Goal: Task Accomplishment & Management: Manage account settings

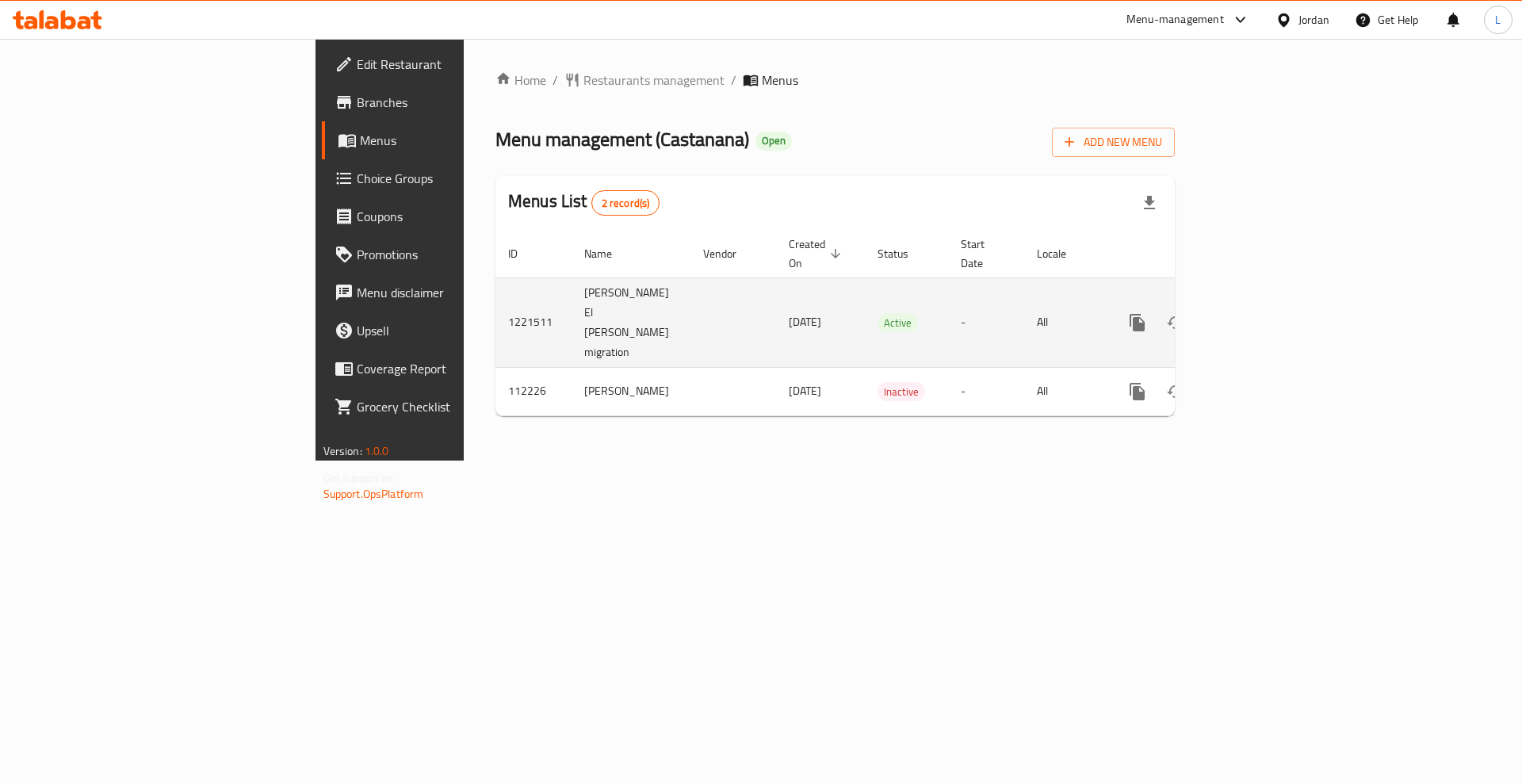
click at [1261, 313] on icon "enhanced table" at bounding box center [1251, 322] width 19 height 19
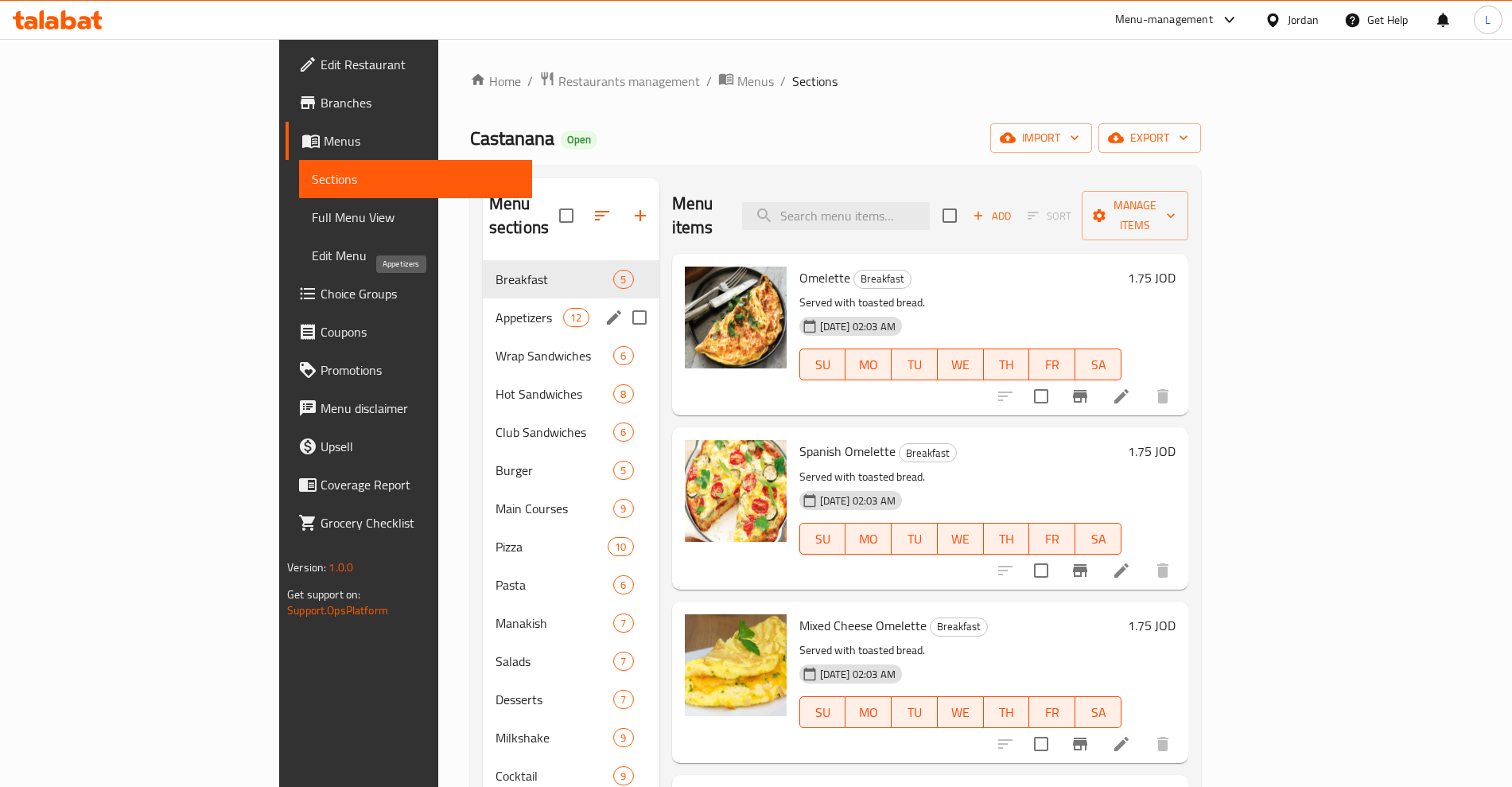
click at [495, 308] on span "Appetizers" at bounding box center [529, 317] width 68 height 19
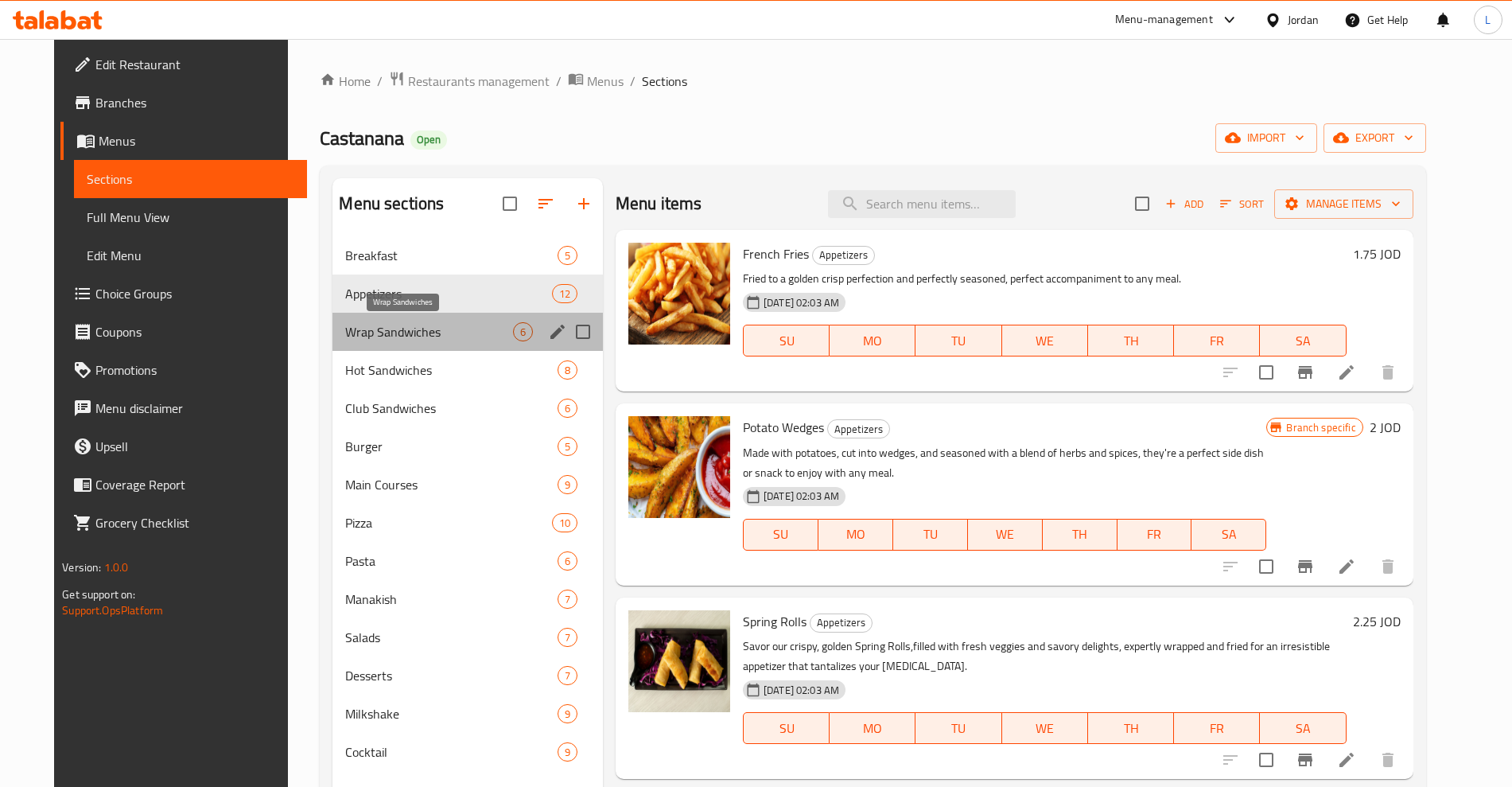
click at [345, 324] on span "Wrap Sandwiches" at bounding box center [428, 331] width 167 height 19
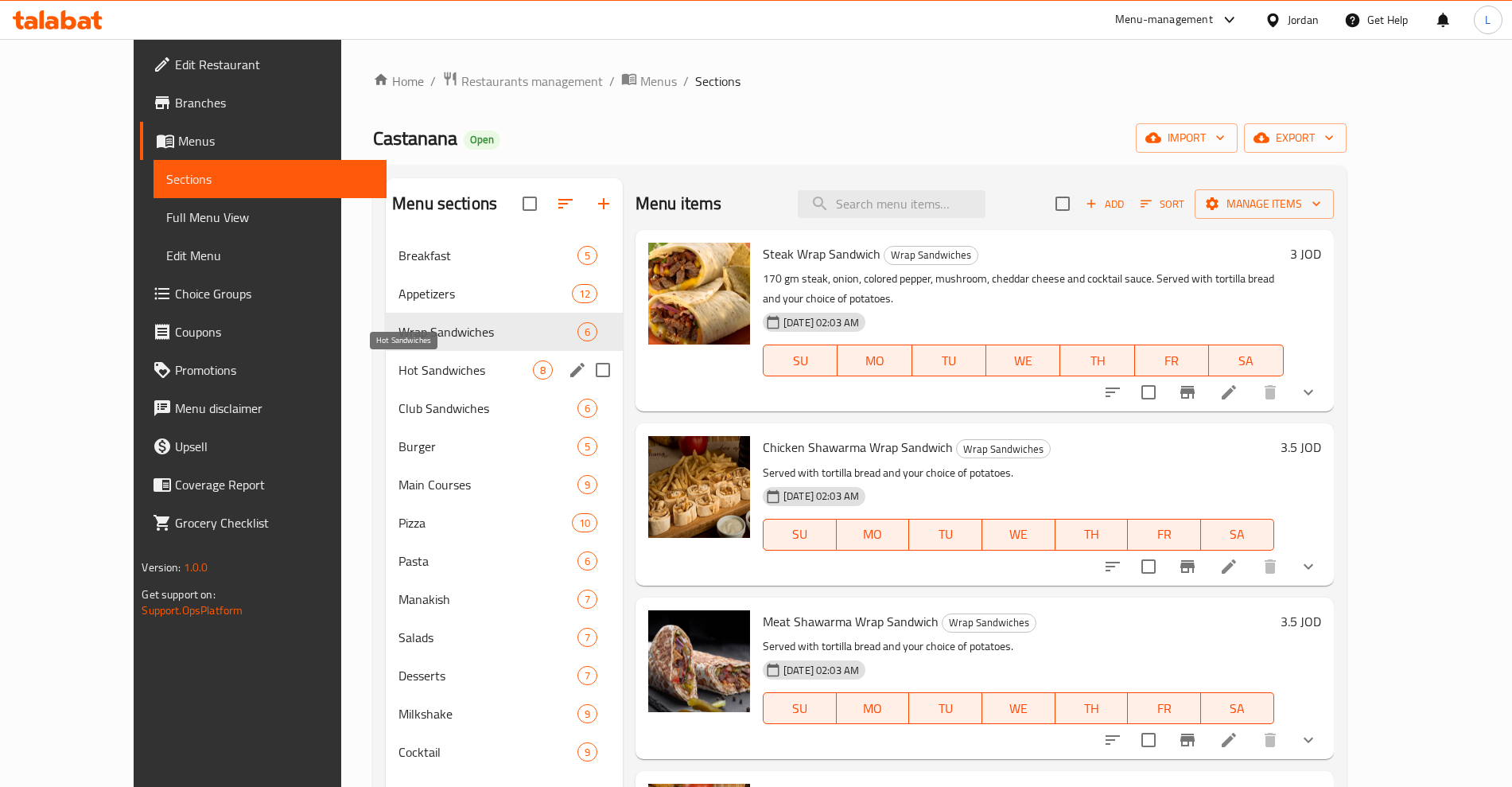
click at [398, 373] on span "Hot Sandwiches" at bounding box center [465, 370] width 134 height 19
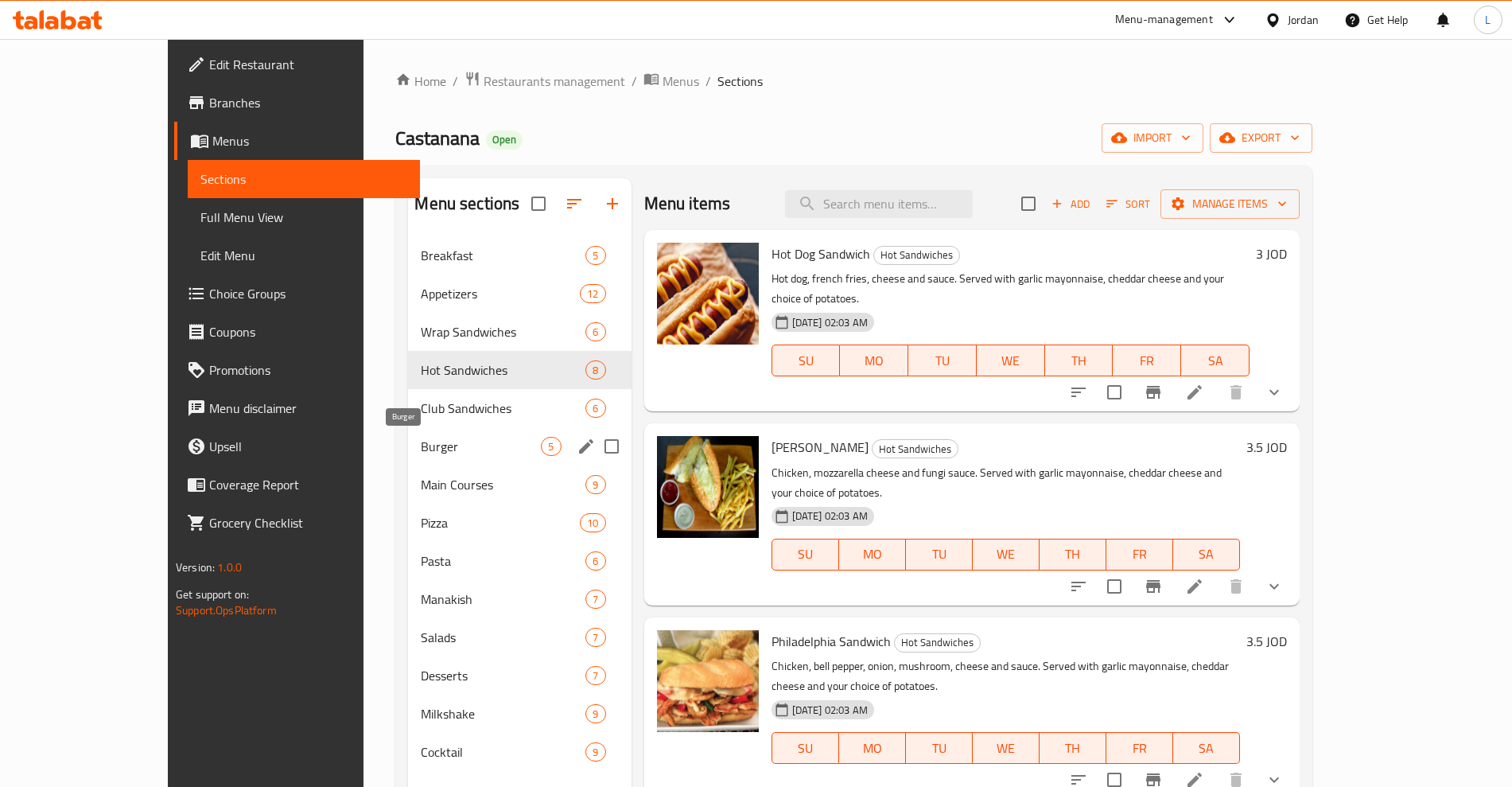
click at [420, 451] on span "Burger" at bounding box center [480, 445] width 121 height 19
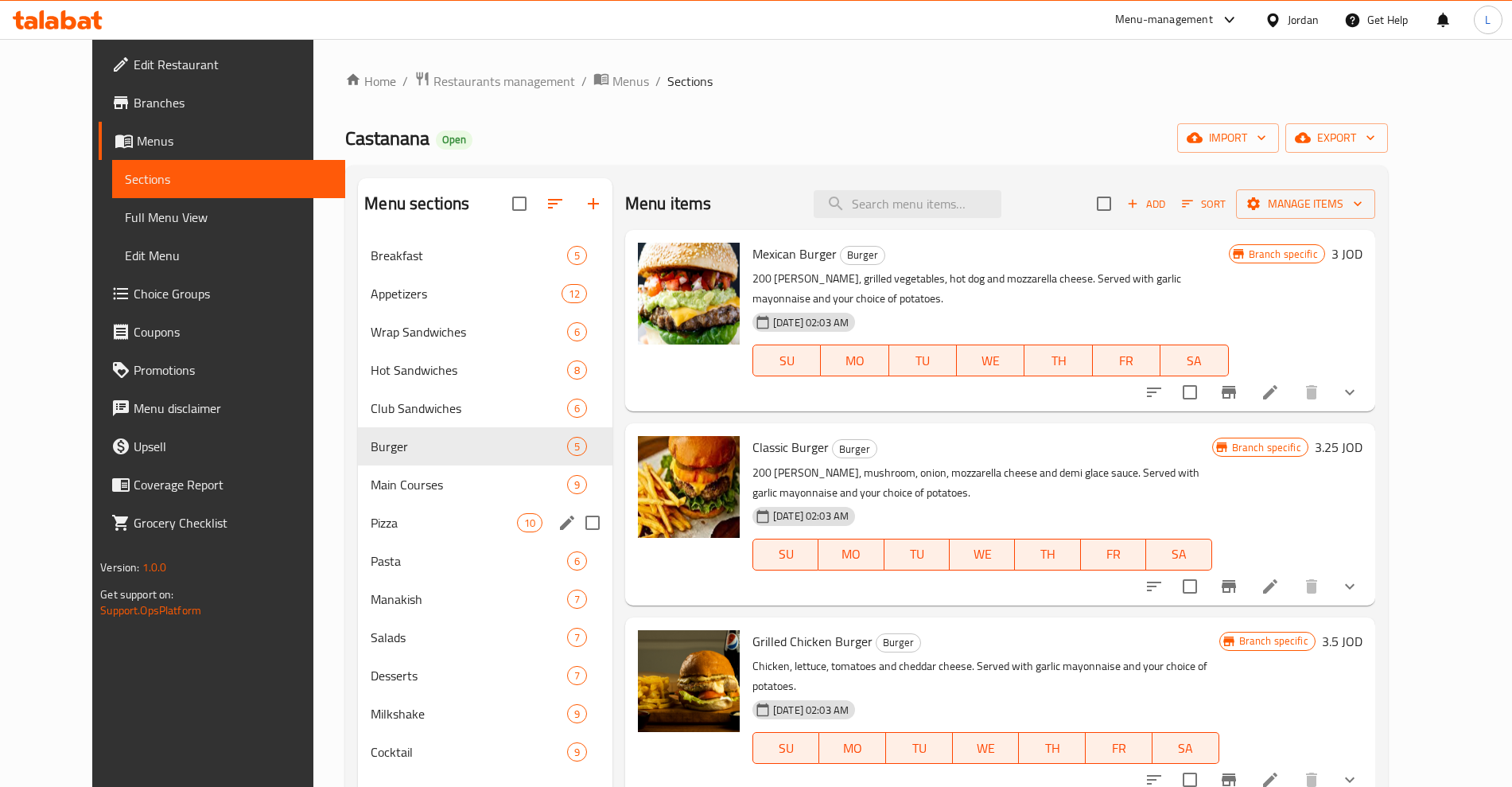
click at [371, 487] on span "Main Courses" at bounding box center [468, 484] width 195 height 19
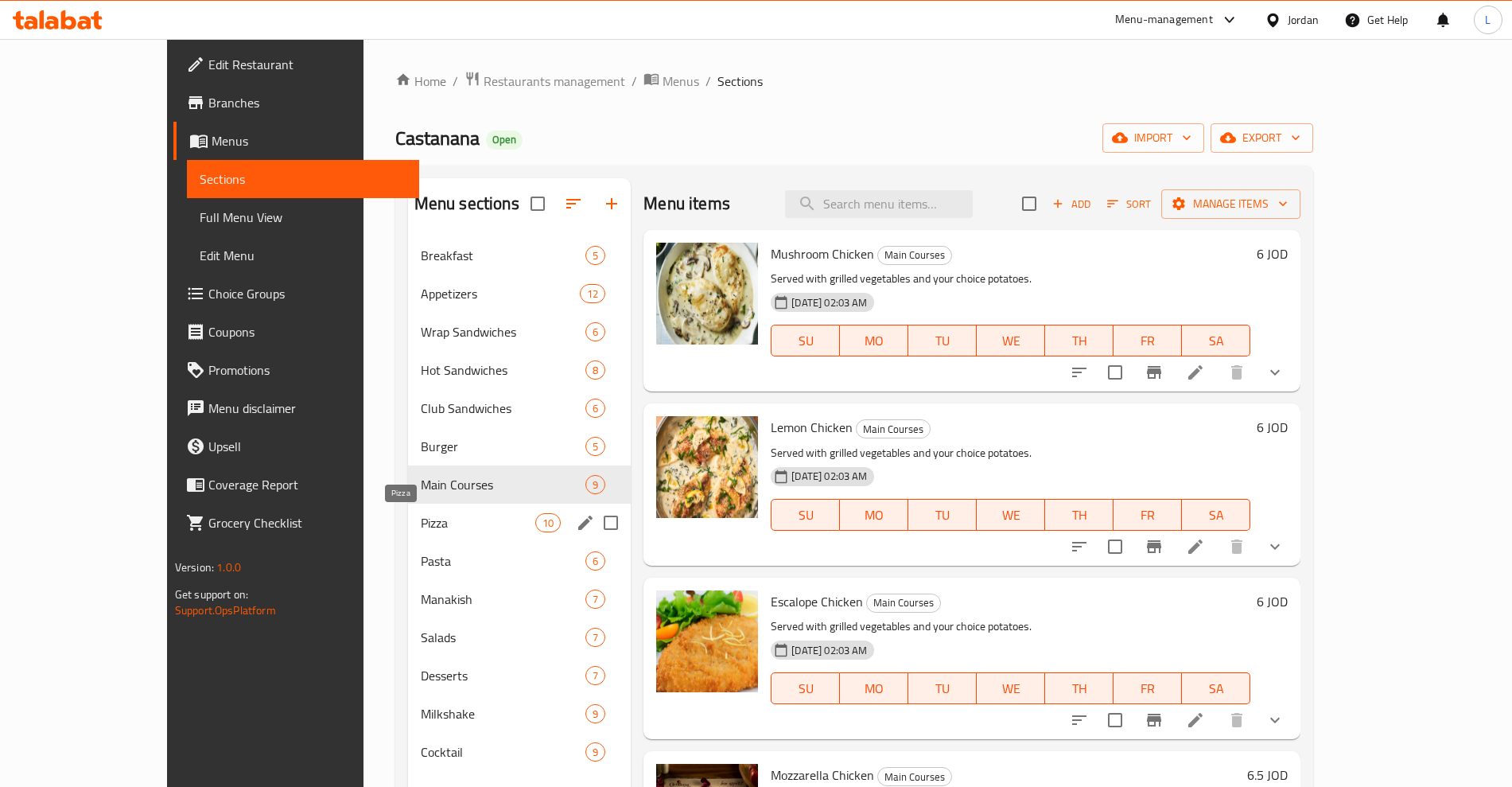
click at [420, 522] on span "Pizza" at bounding box center [477, 522] width 115 height 19
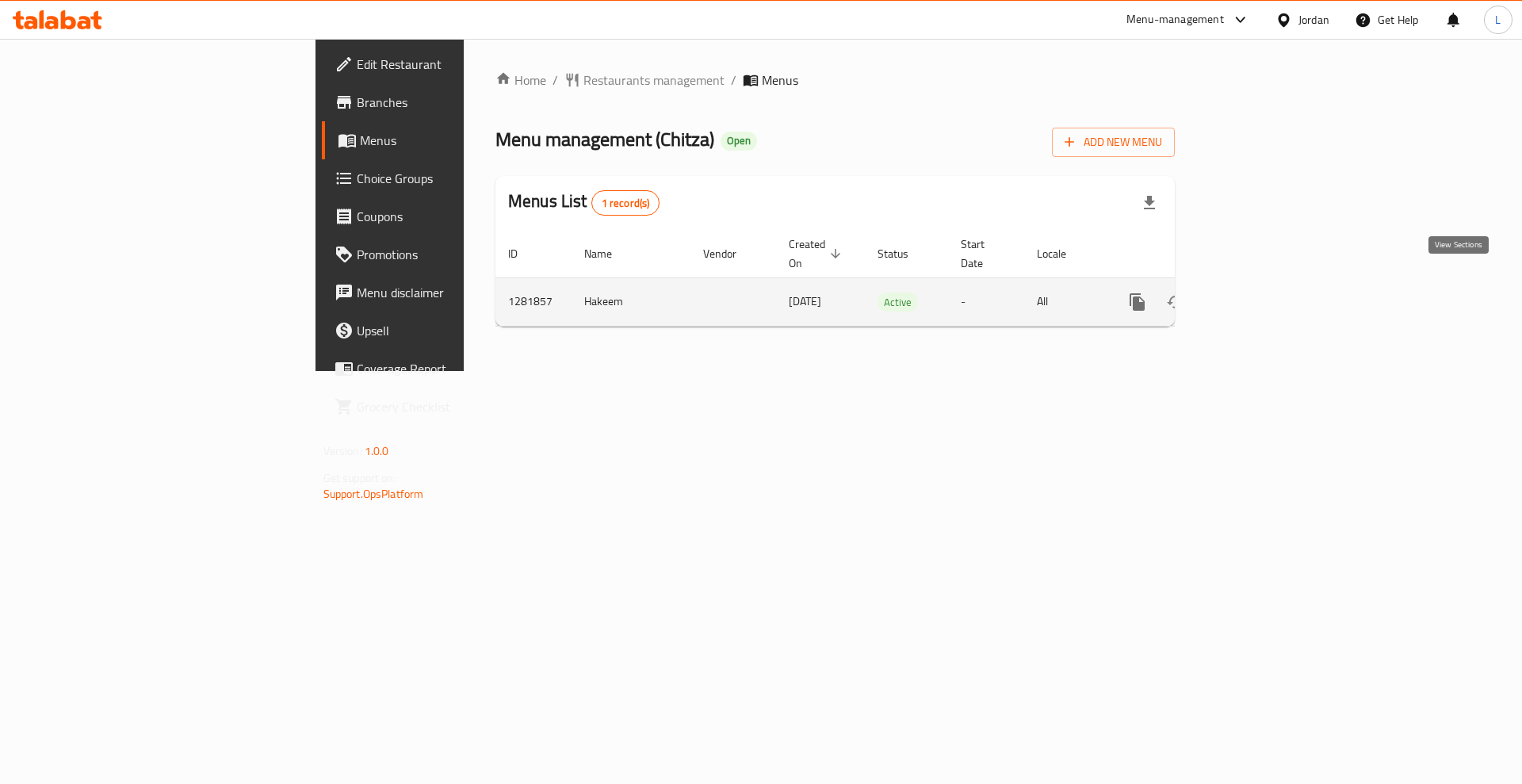
click at [1261, 293] on icon "enhanced table" at bounding box center [1251, 302] width 19 height 19
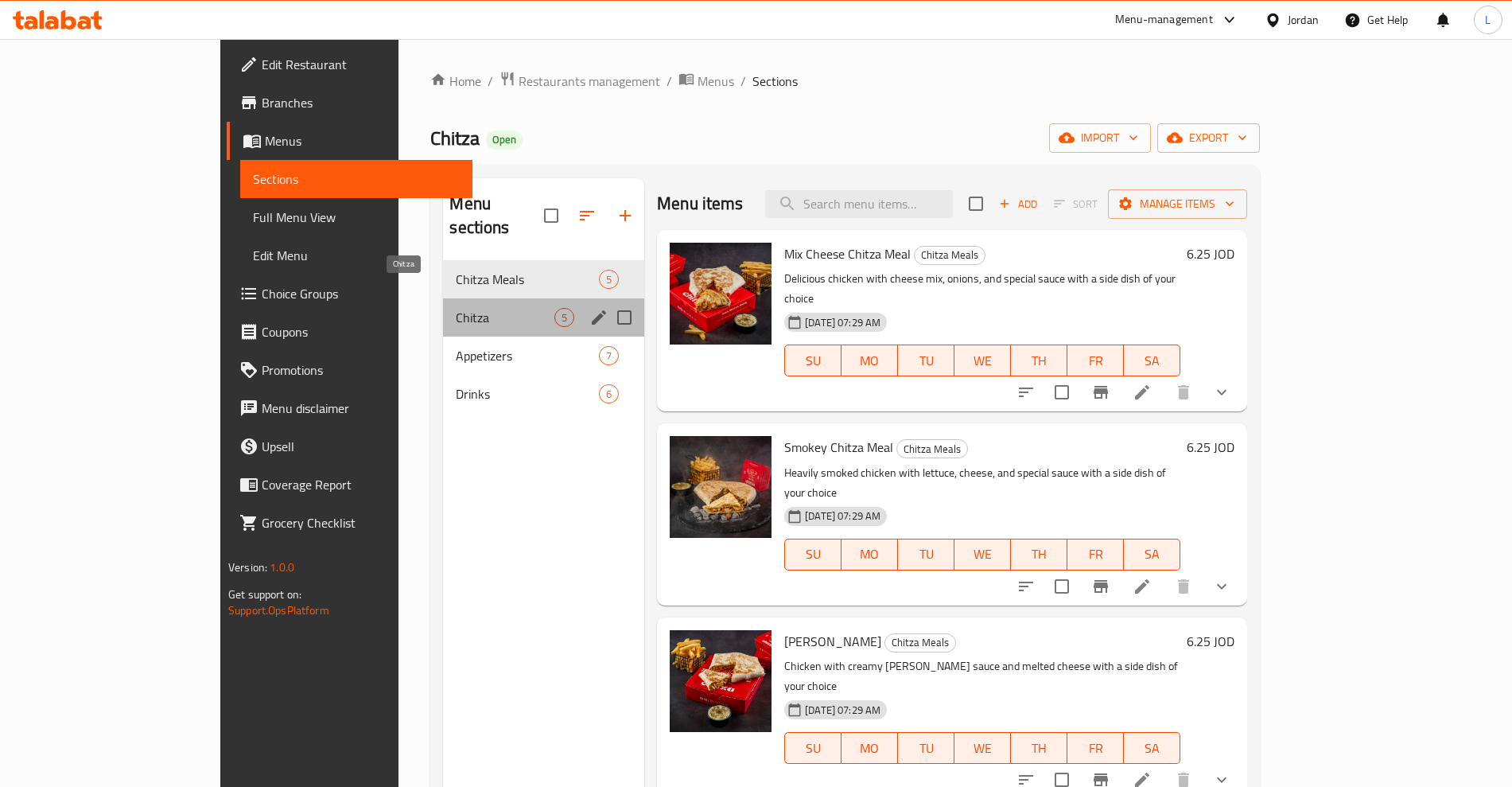
click at [455, 308] on span "Chitza" at bounding box center [504, 317] width 99 height 19
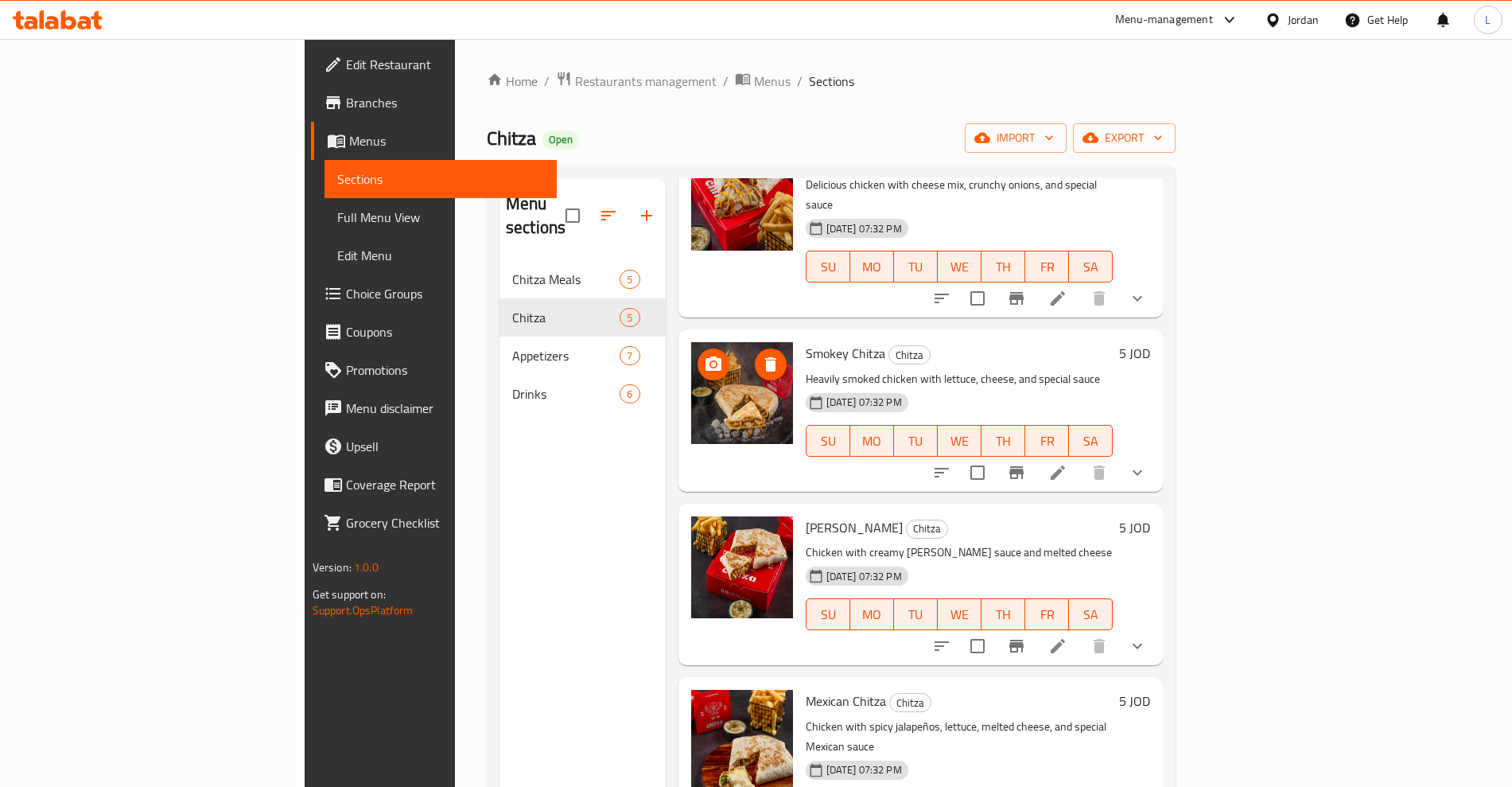
scroll to position [122, 0]
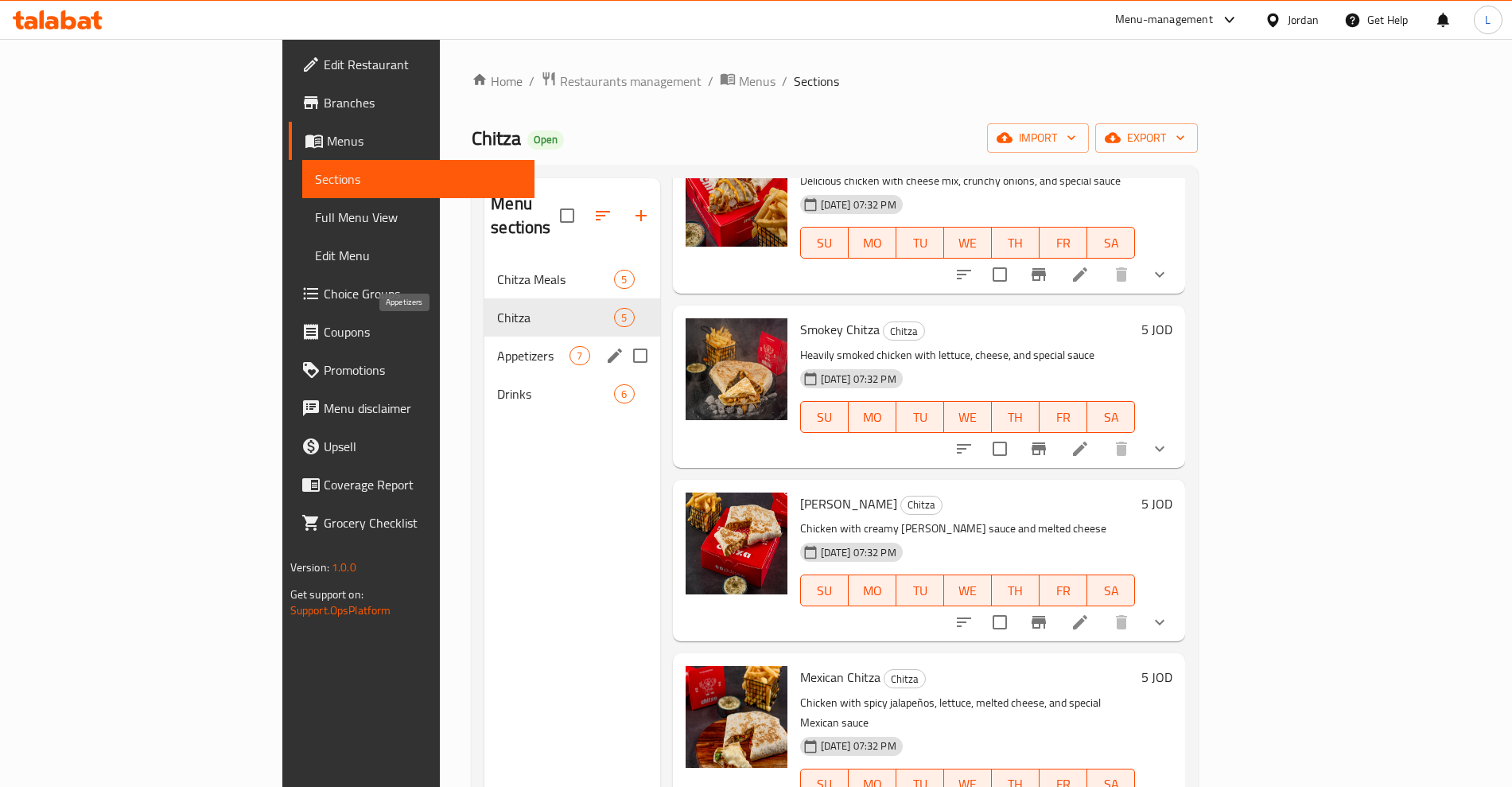
click at [497, 346] on span "Appetizers" at bounding box center [533, 355] width 73 height 19
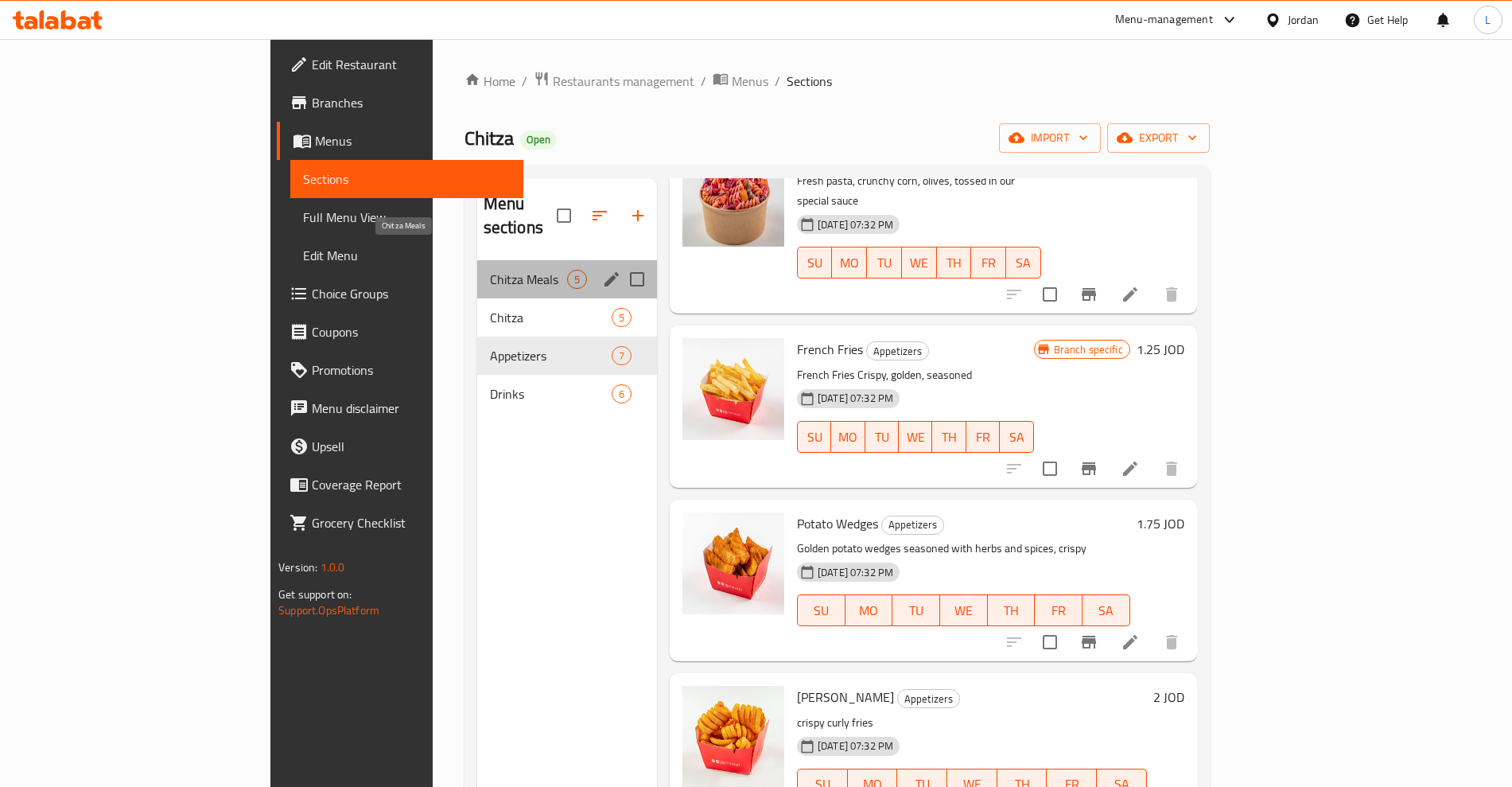
click at [490, 270] on span "Chitza Meals" at bounding box center [528, 279] width 77 height 19
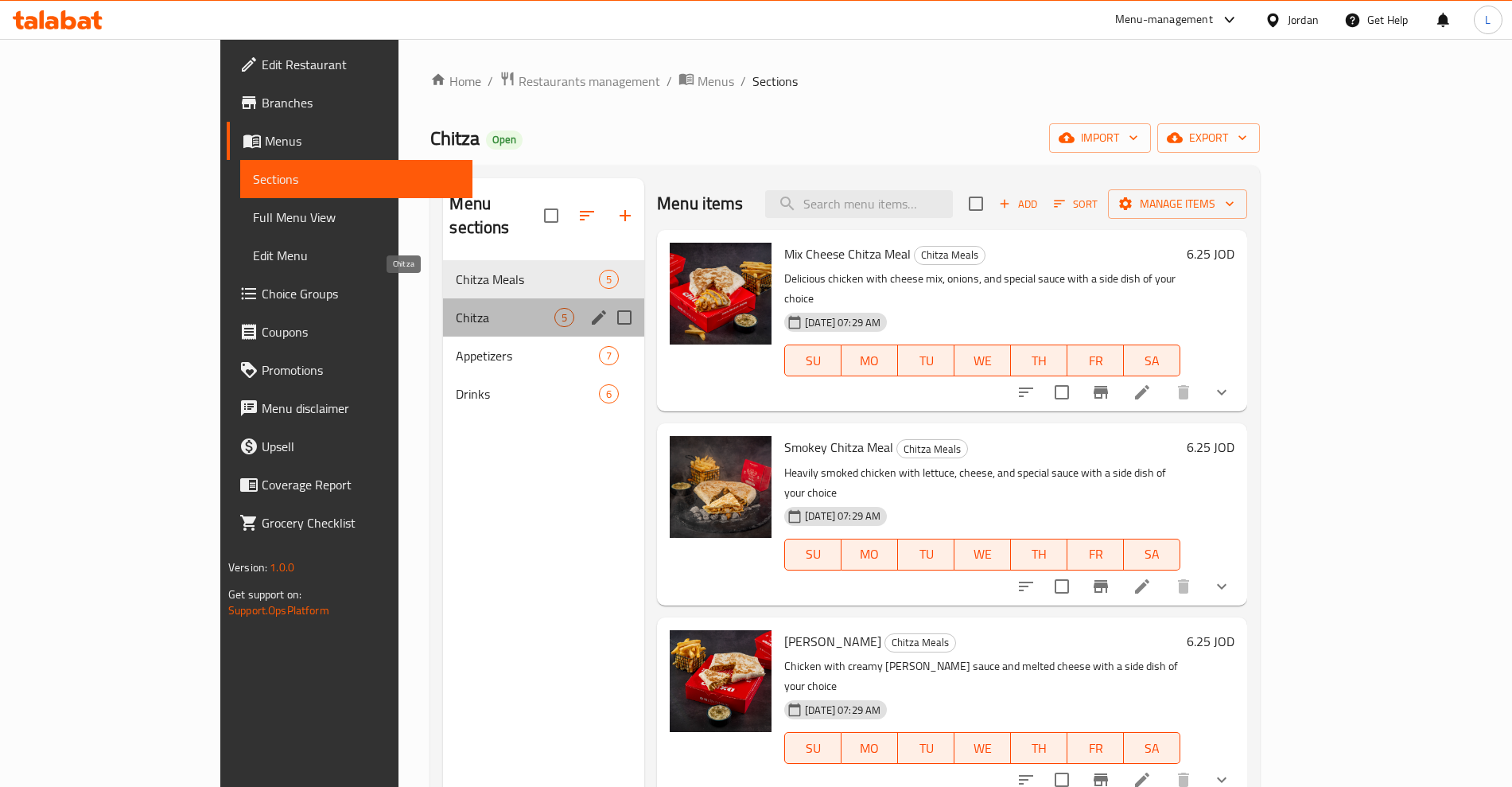
click at [455, 308] on span "Chitza" at bounding box center [504, 317] width 99 height 19
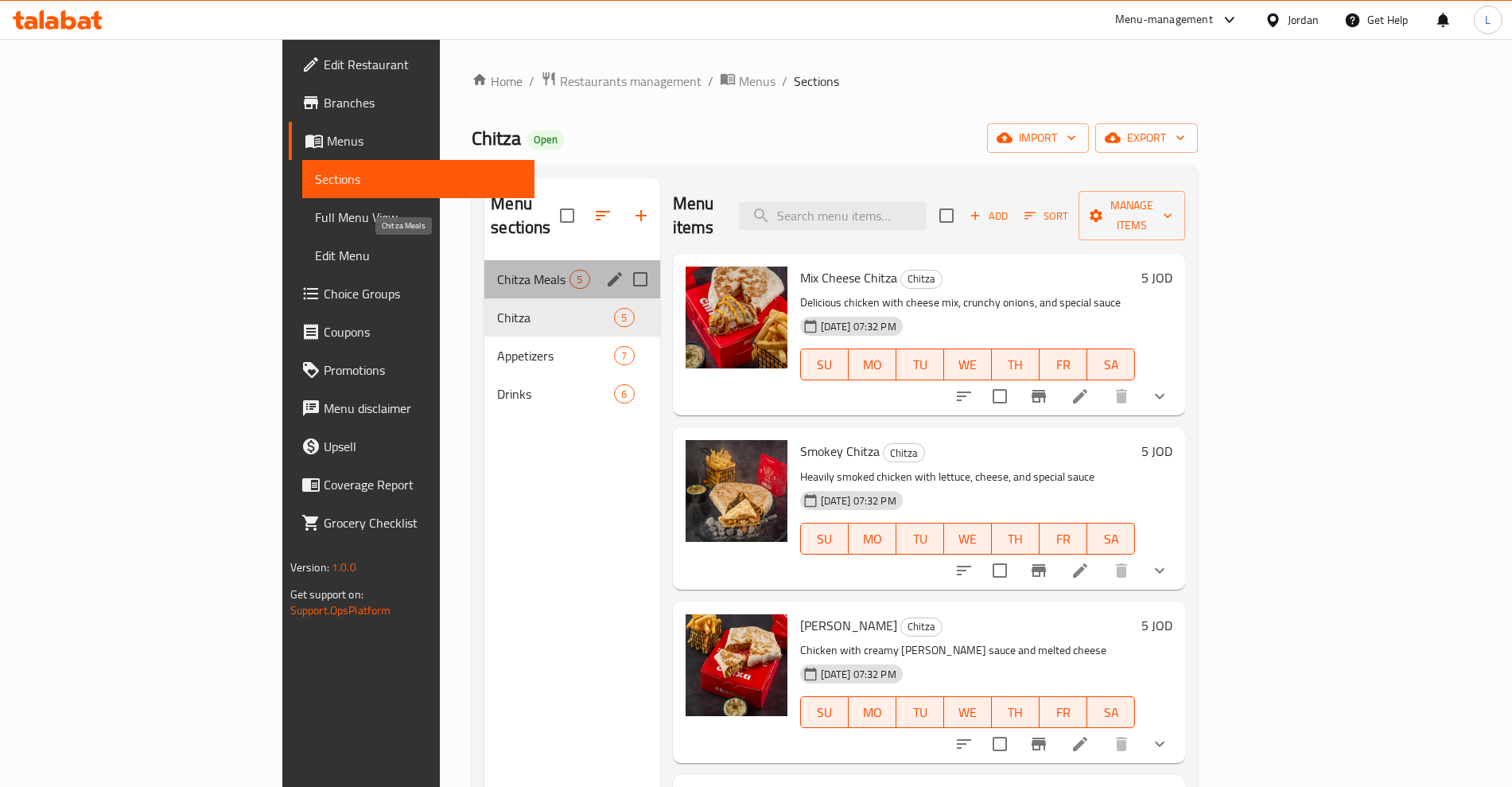
click at [497, 270] on span "Chitza Meals" at bounding box center [533, 279] width 73 height 19
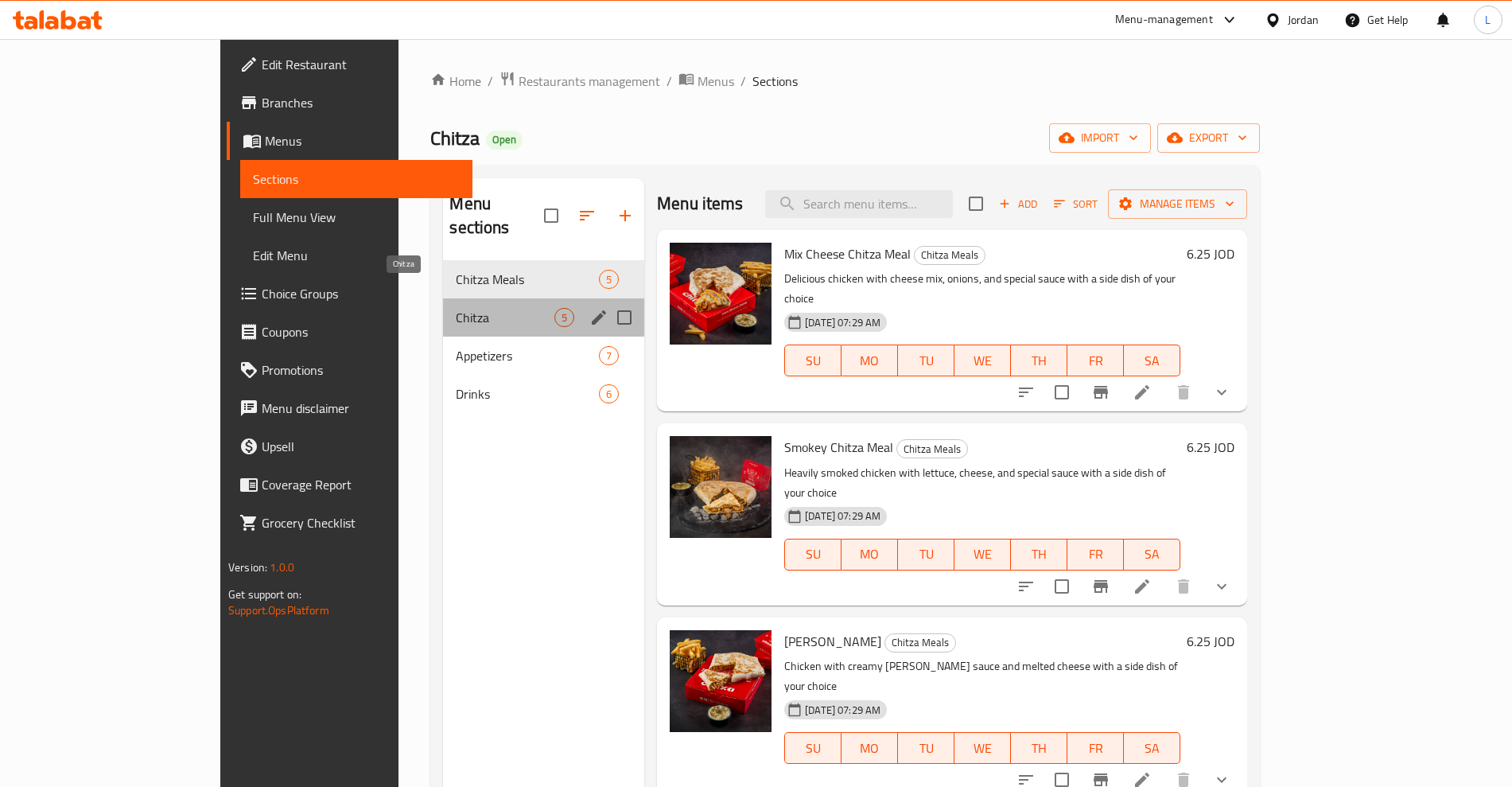
click at [455, 308] on span "Chitza" at bounding box center [504, 317] width 99 height 19
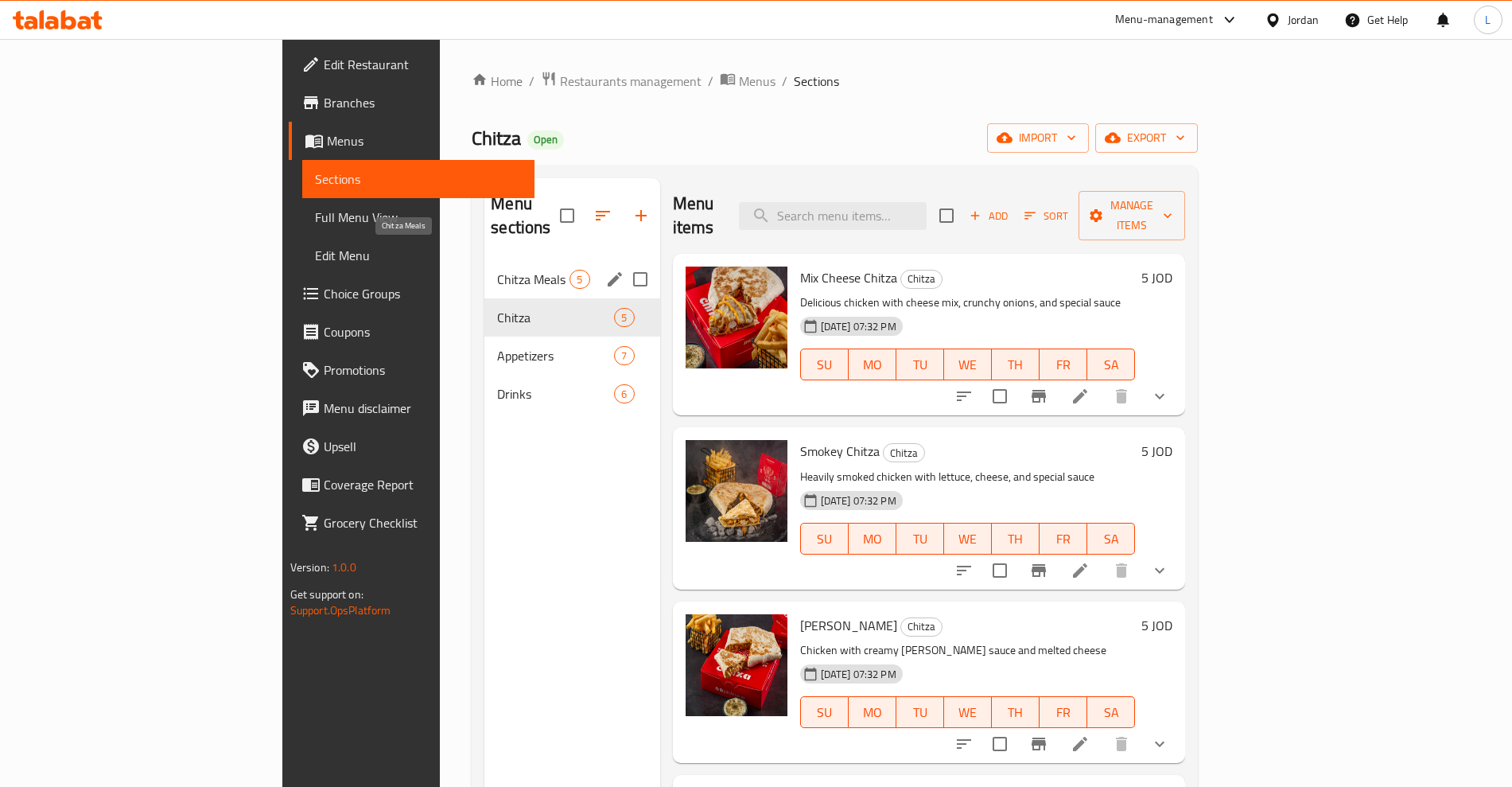
click at [497, 270] on span "Chitza Meals" at bounding box center [533, 279] width 73 height 19
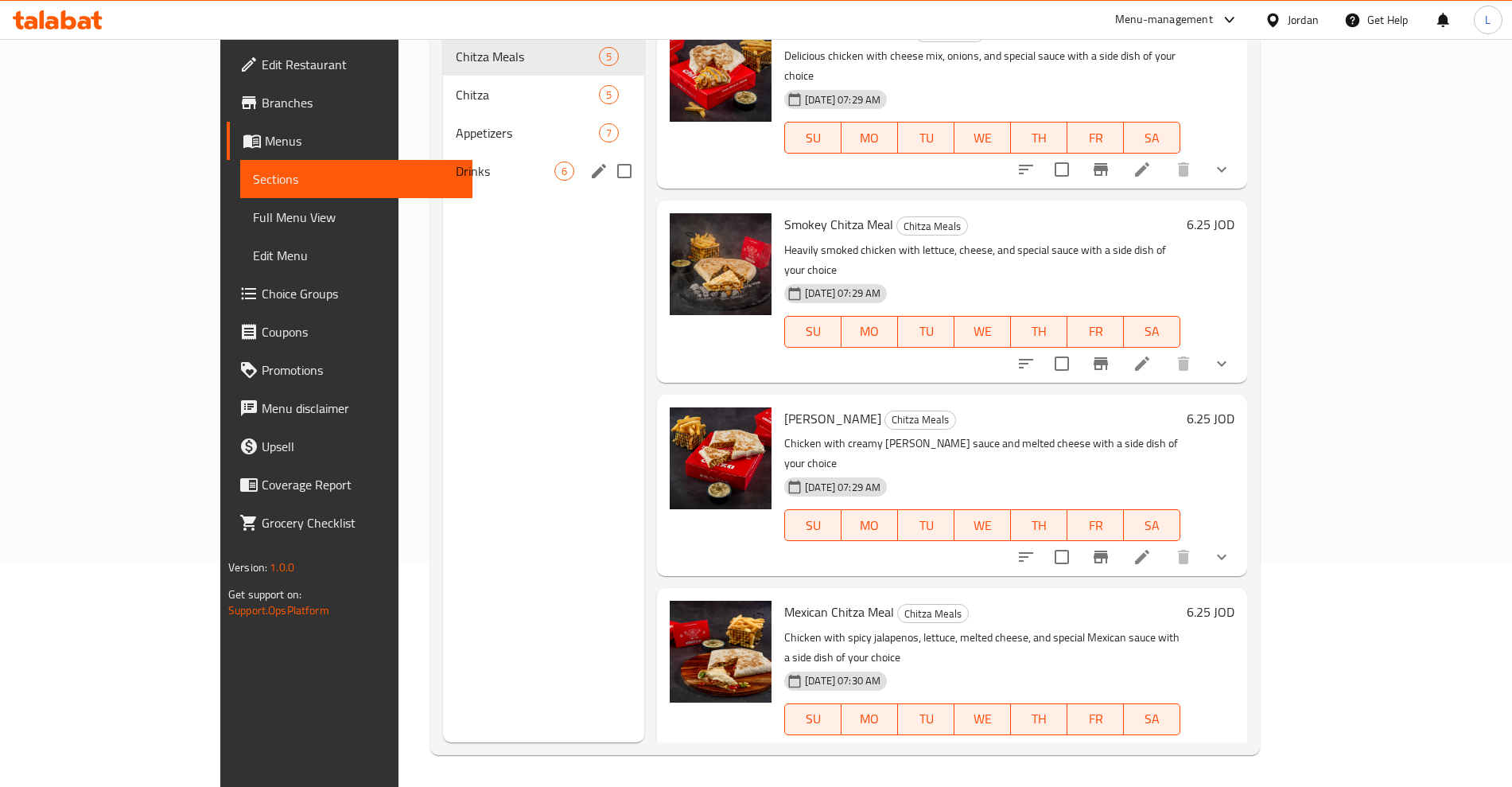
click at [443, 126] on div "Appetizers 7" at bounding box center [544, 132] width 201 height 38
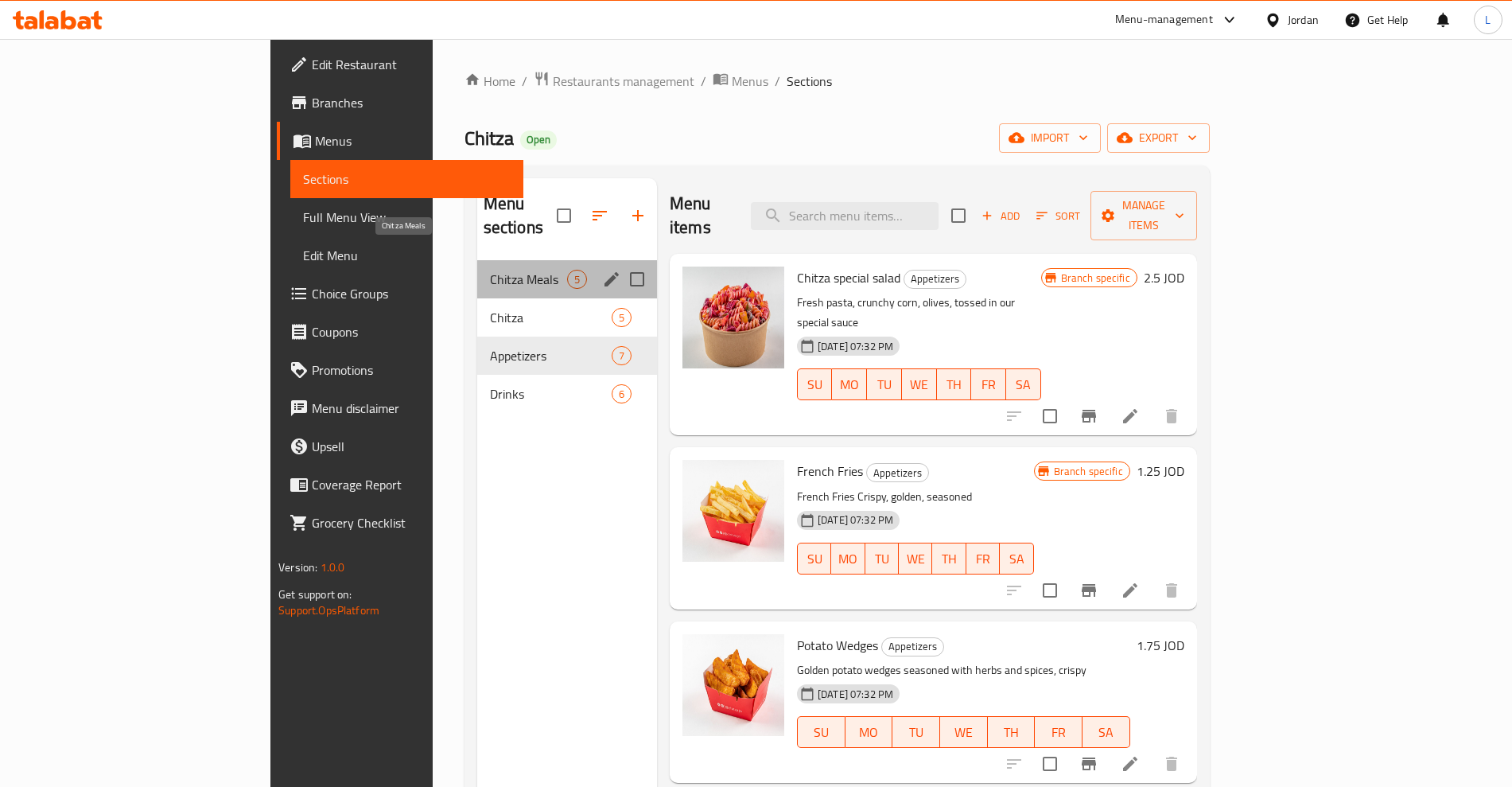
drag, startPoint x: 365, startPoint y: 254, endPoint x: 382, endPoint y: 261, distance: 18.4
click at [490, 270] on span "Chitza Meals" at bounding box center [528, 279] width 77 height 19
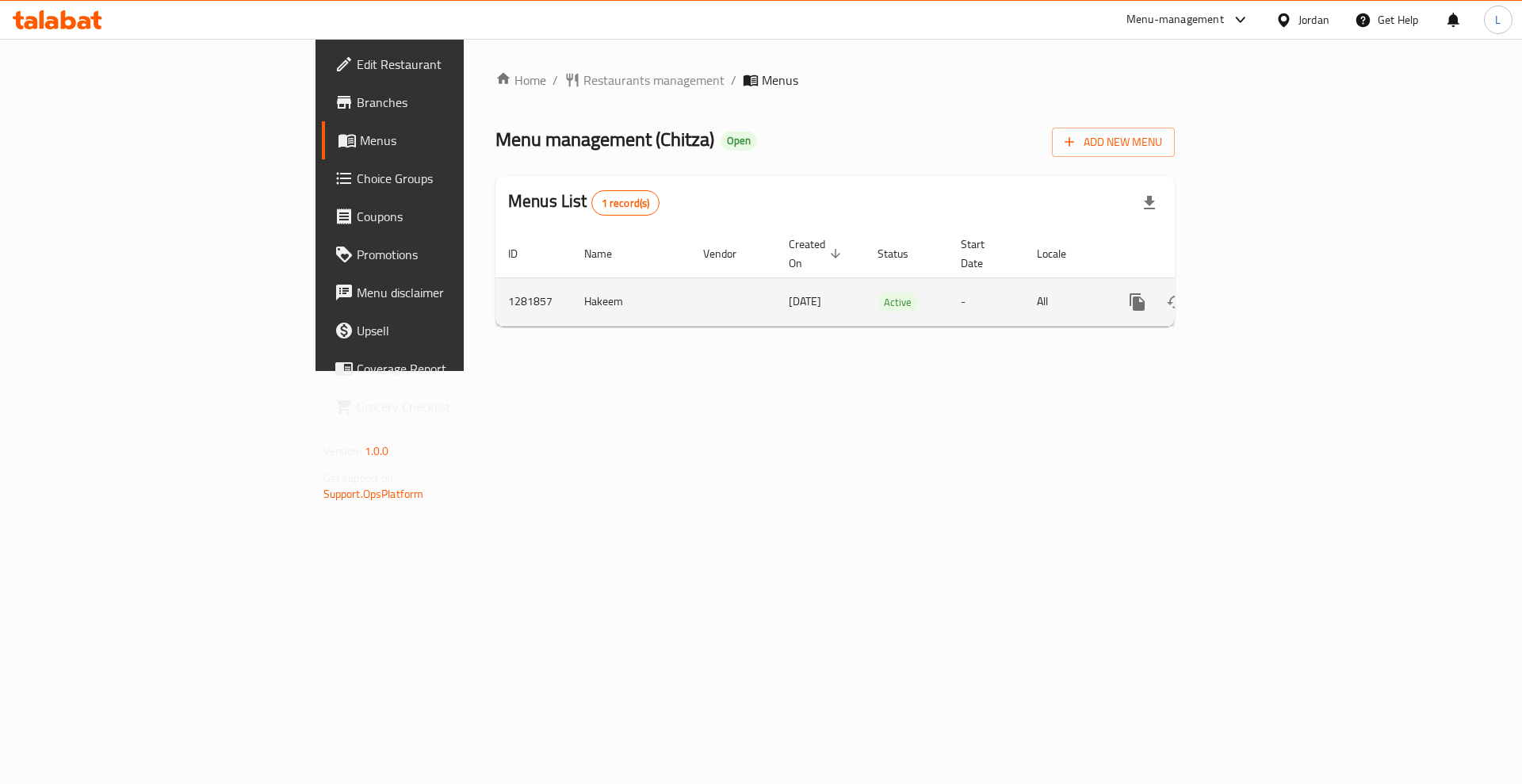
click at [1259, 295] on icon "enhanced table" at bounding box center [1251, 302] width 14 height 14
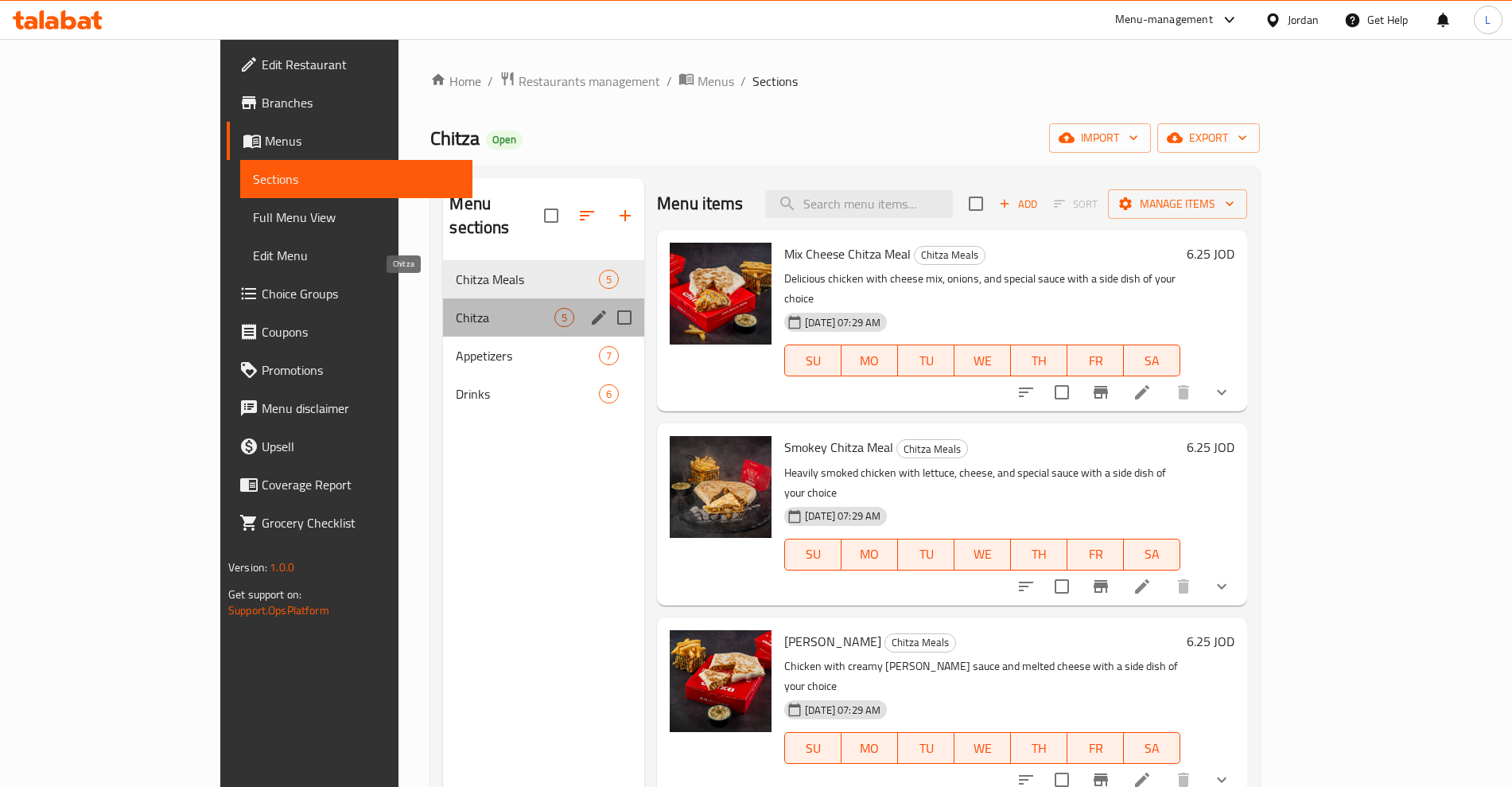
click at [455, 308] on span "Chitza" at bounding box center [504, 317] width 99 height 19
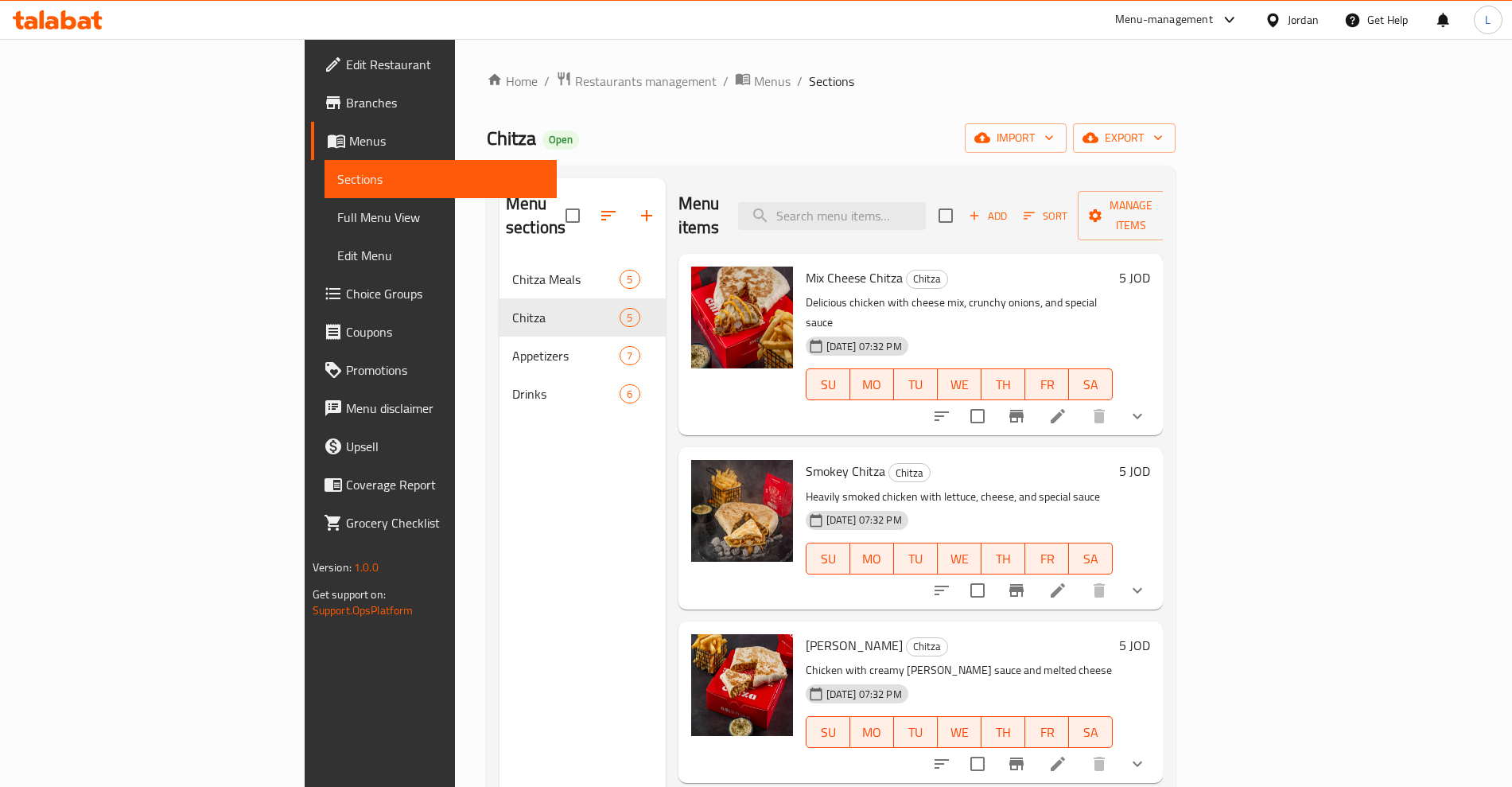
click at [806, 459] on span "Smokey Chitza" at bounding box center [846, 471] width 80 height 24
copy span "Smokey"
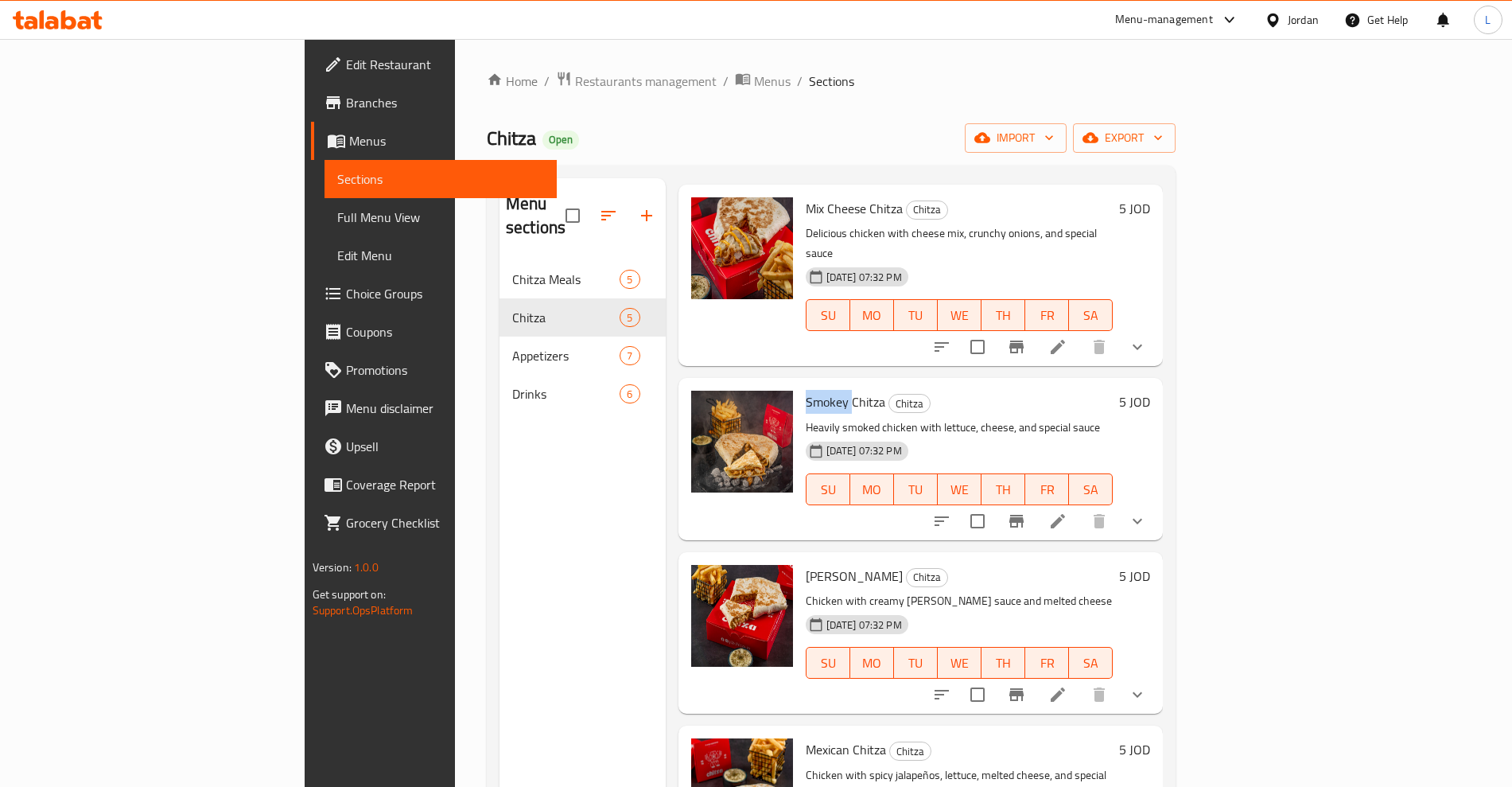
scroll to position [100, 0]
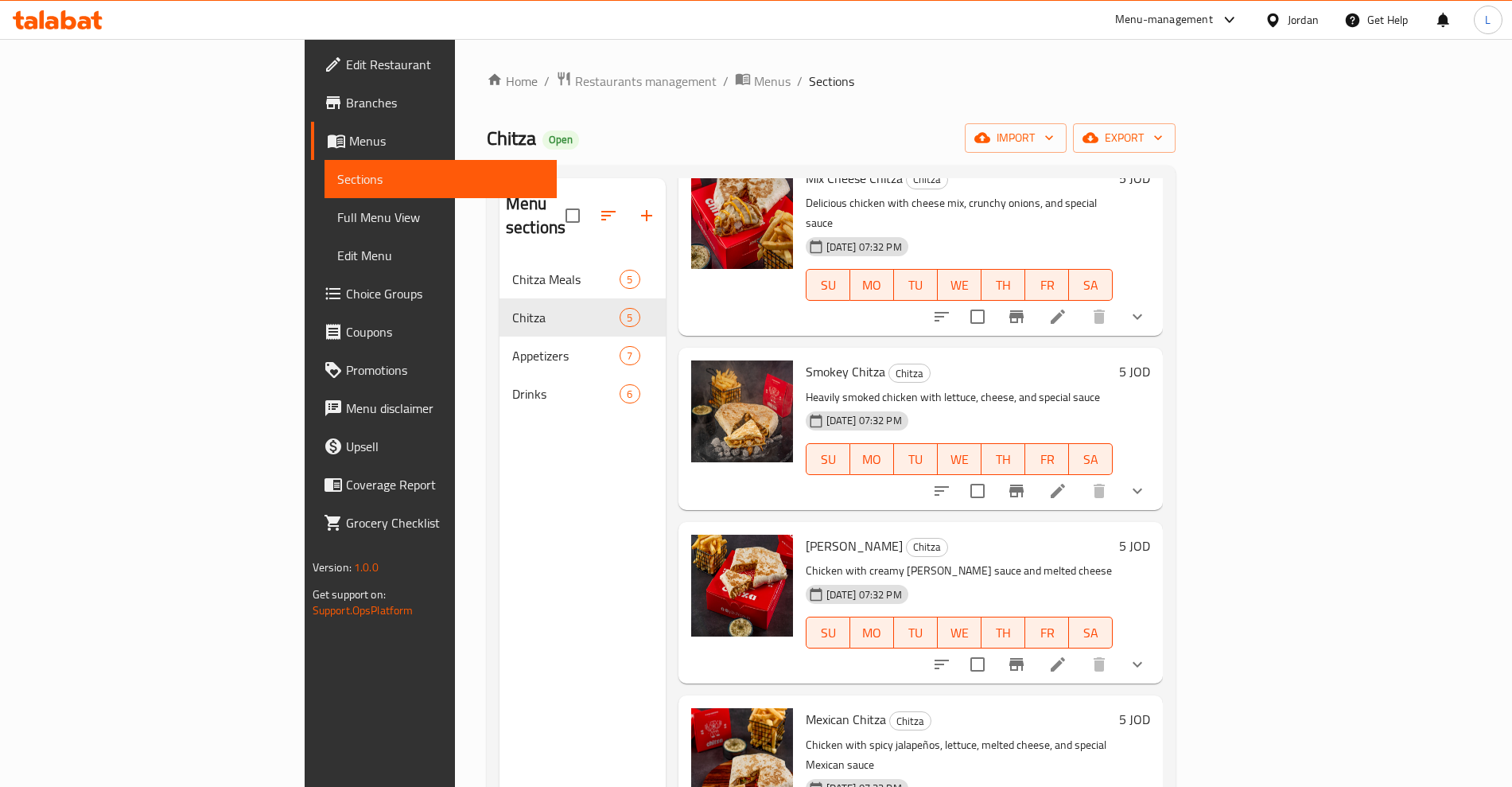
click at [806, 534] on span "[PERSON_NAME]" at bounding box center [854, 546] width 97 height 24
copy span "[PERSON_NAME]"
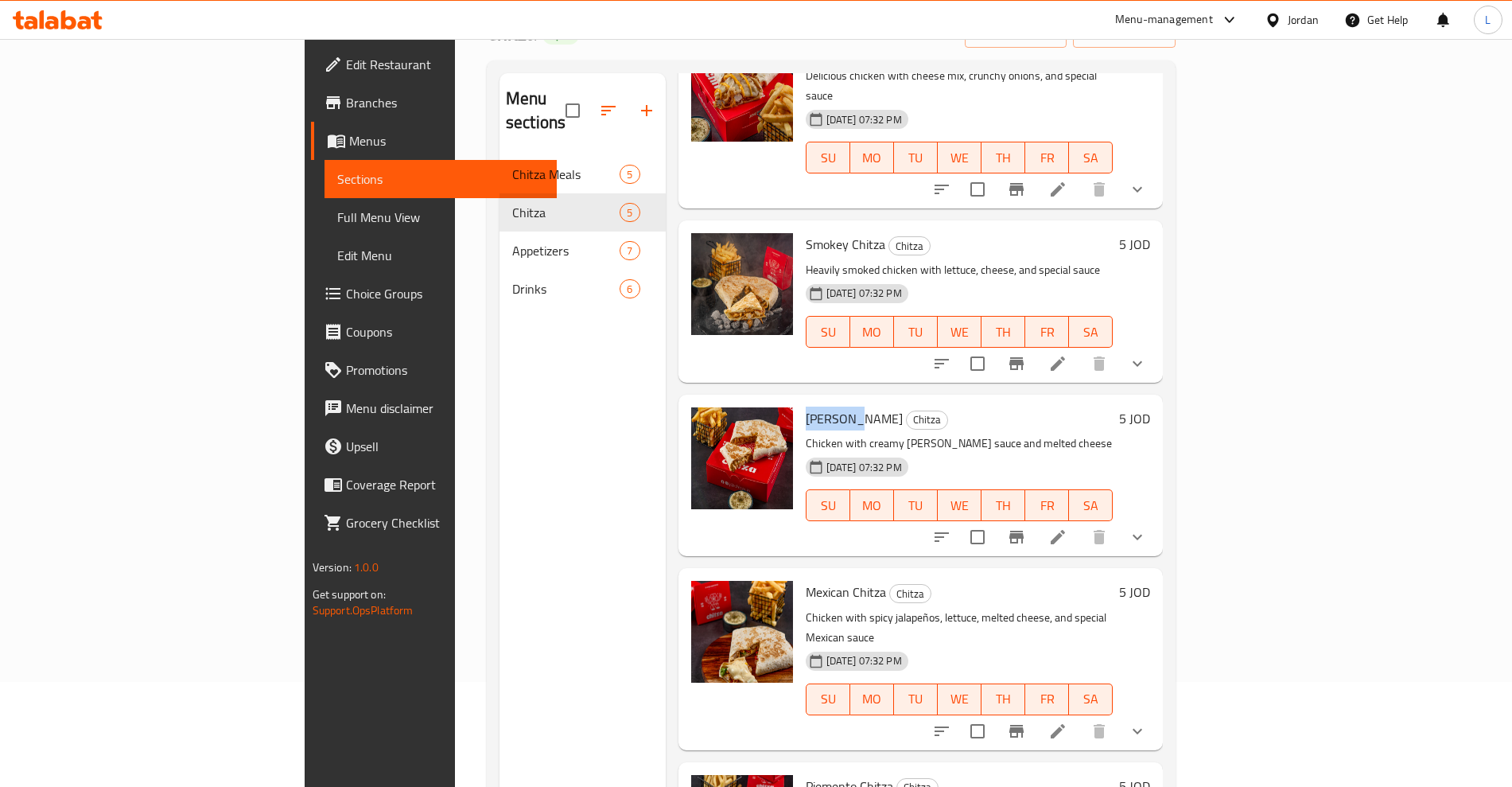
scroll to position [223, 0]
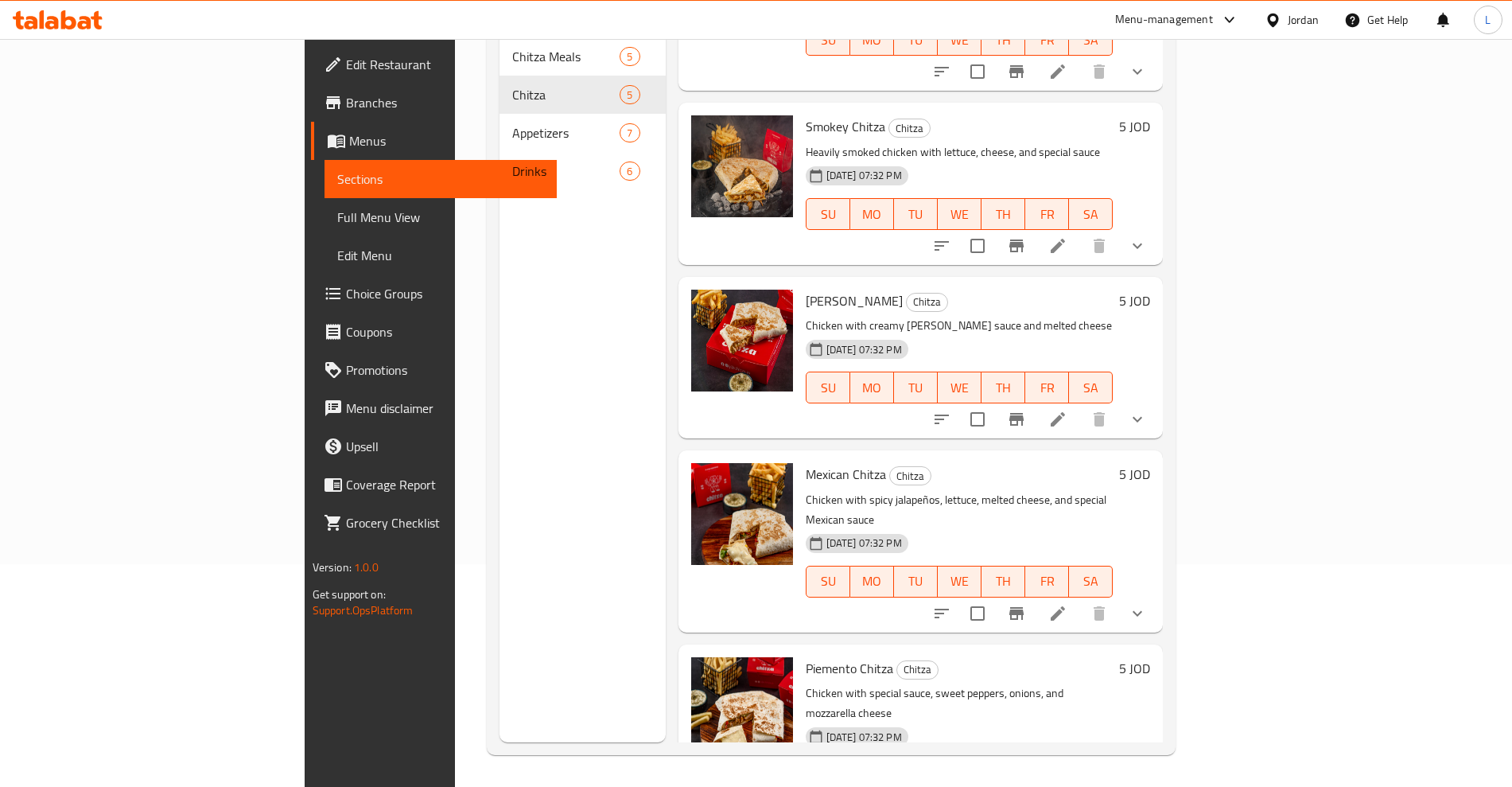
click at [806, 462] on span "Mexican Chitza" at bounding box center [846, 474] width 81 height 24
click at [806, 656] on span "Piemento Chitza" at bounding box center [850, 668] width 88 height 24
copy span "Piemento"
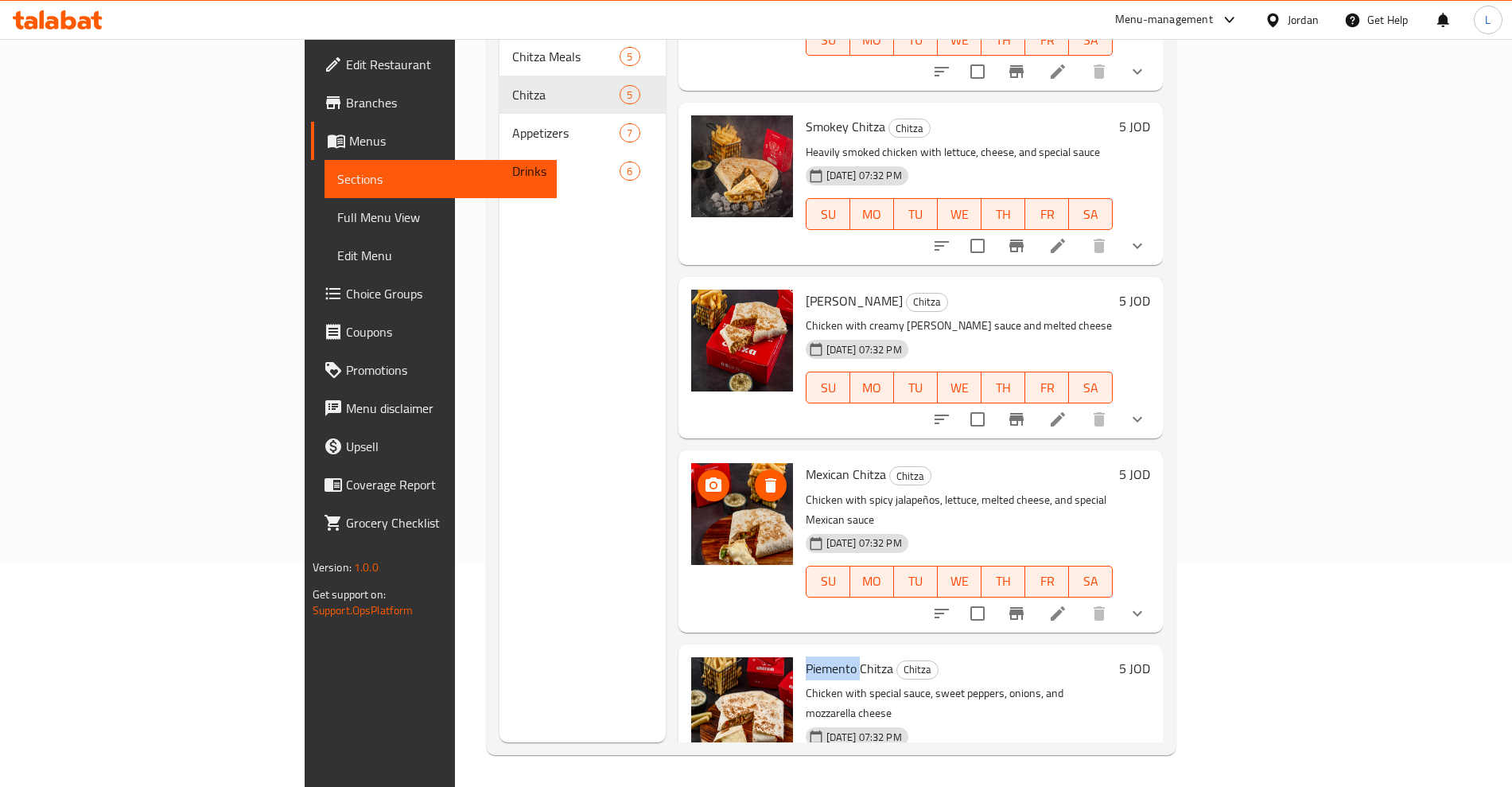
scroll to position [0, 0]
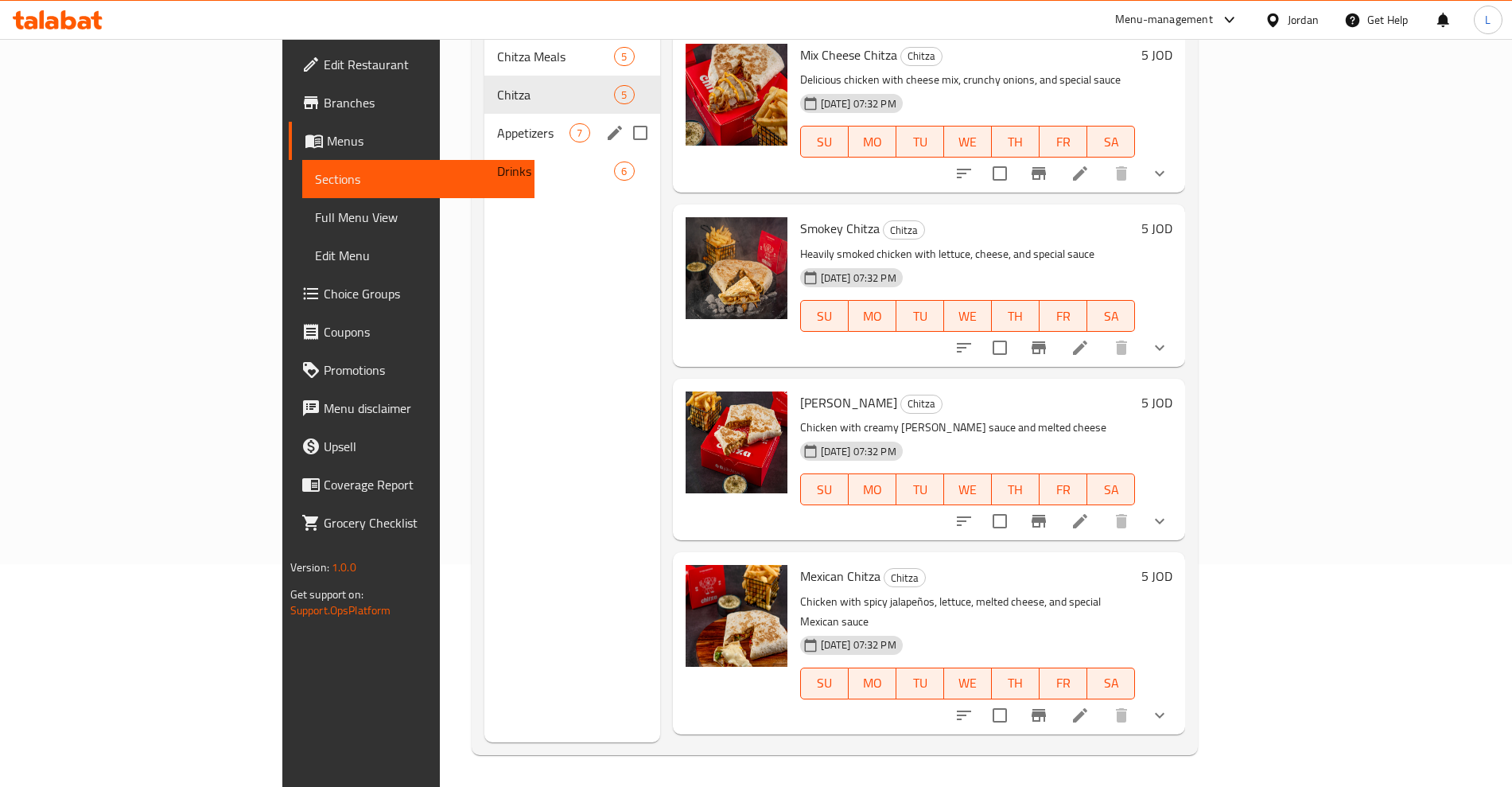
click at [497, 124] on span "Appetizers" at bounding box center [533, 132] width 73 height 19
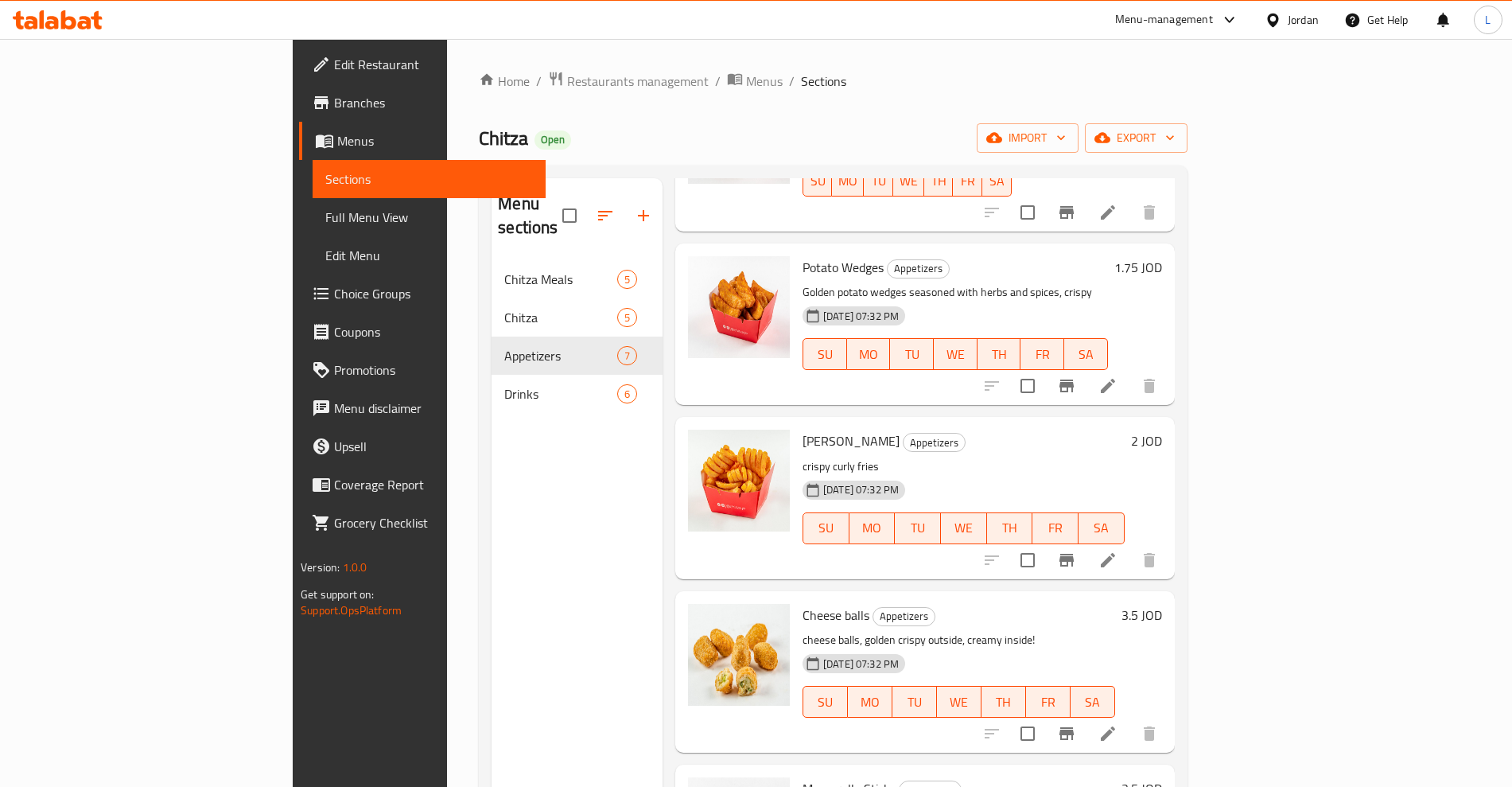
scroll to position [469, 0]
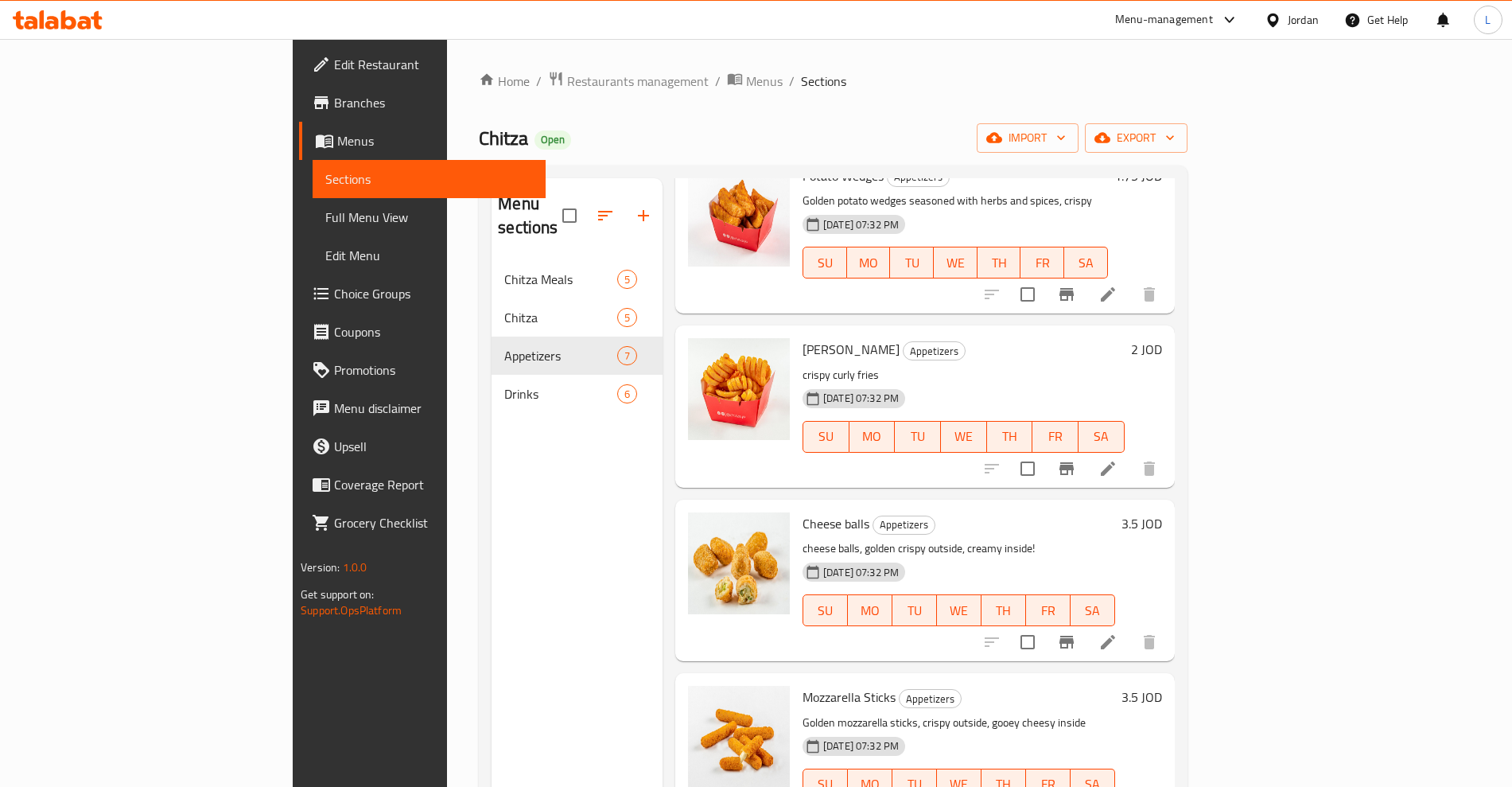
click at [803, 337] on span "[PERSON_NAME]" at bounding box center [851, 349] width 97 height 24
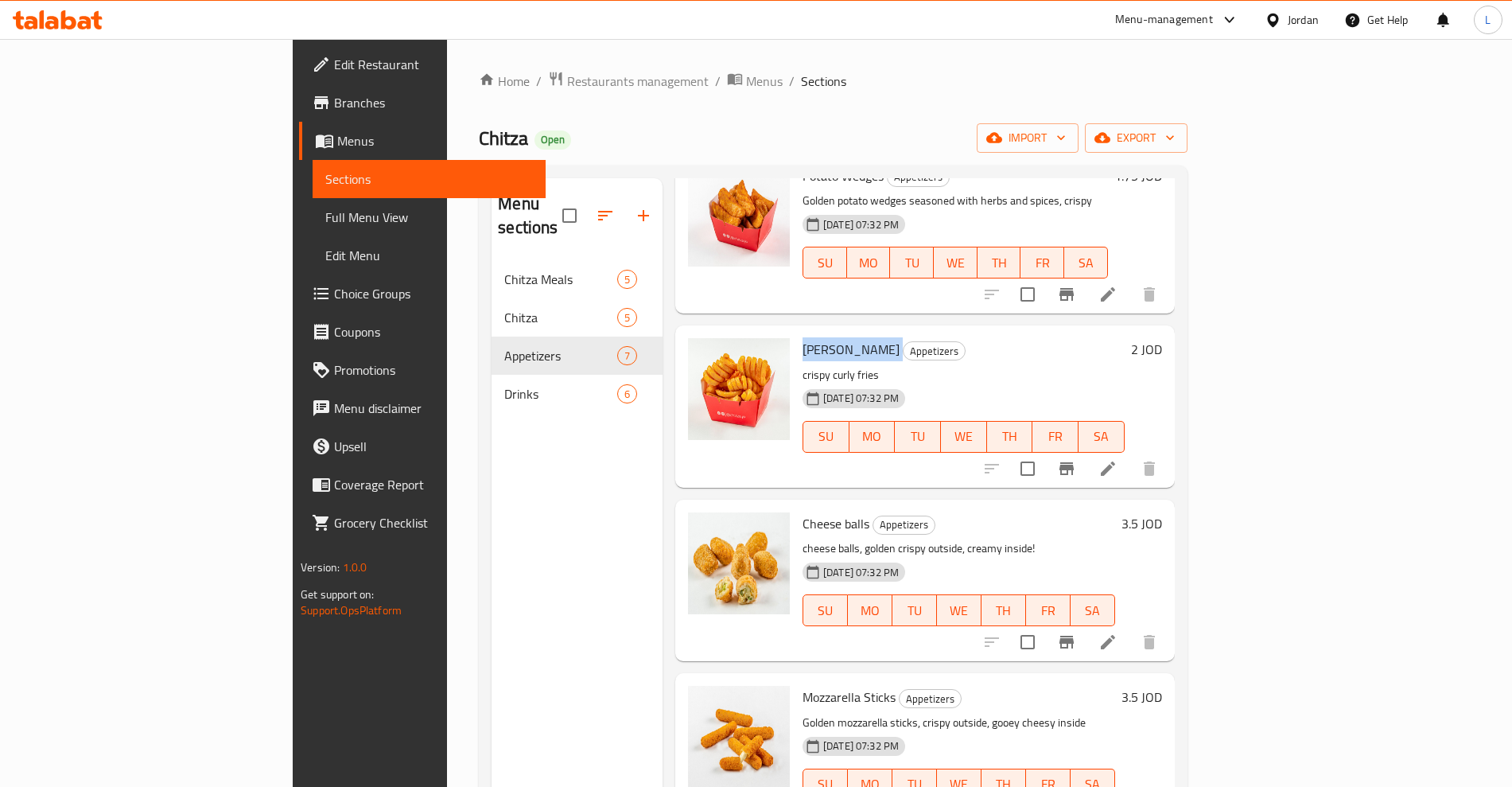
click at [803, 511] on span "Cheese balls" at bounding box center [836, 523] width 67 height 24
copy h6 "Cheese balls"
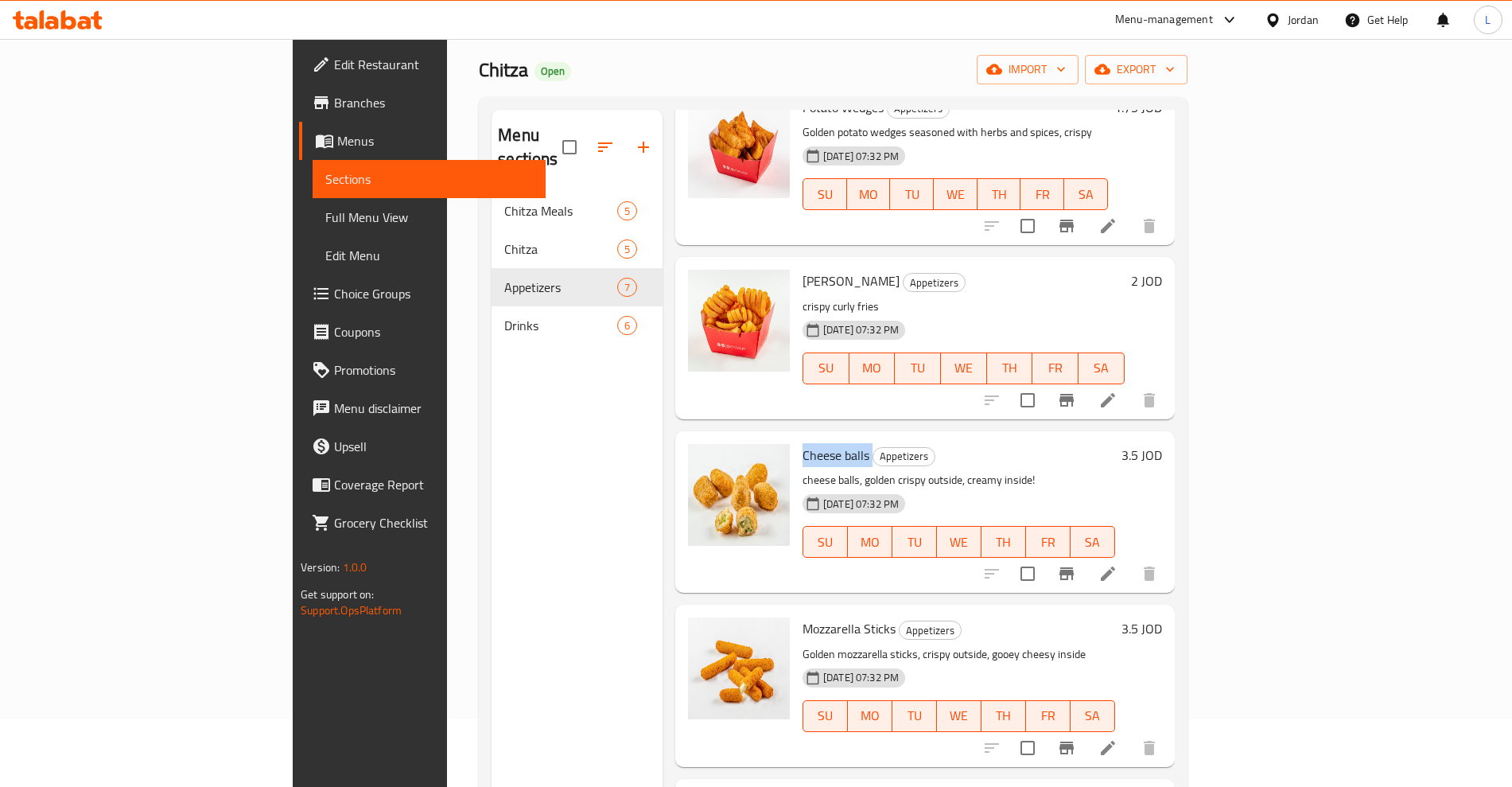
scroll to position [100, 0]
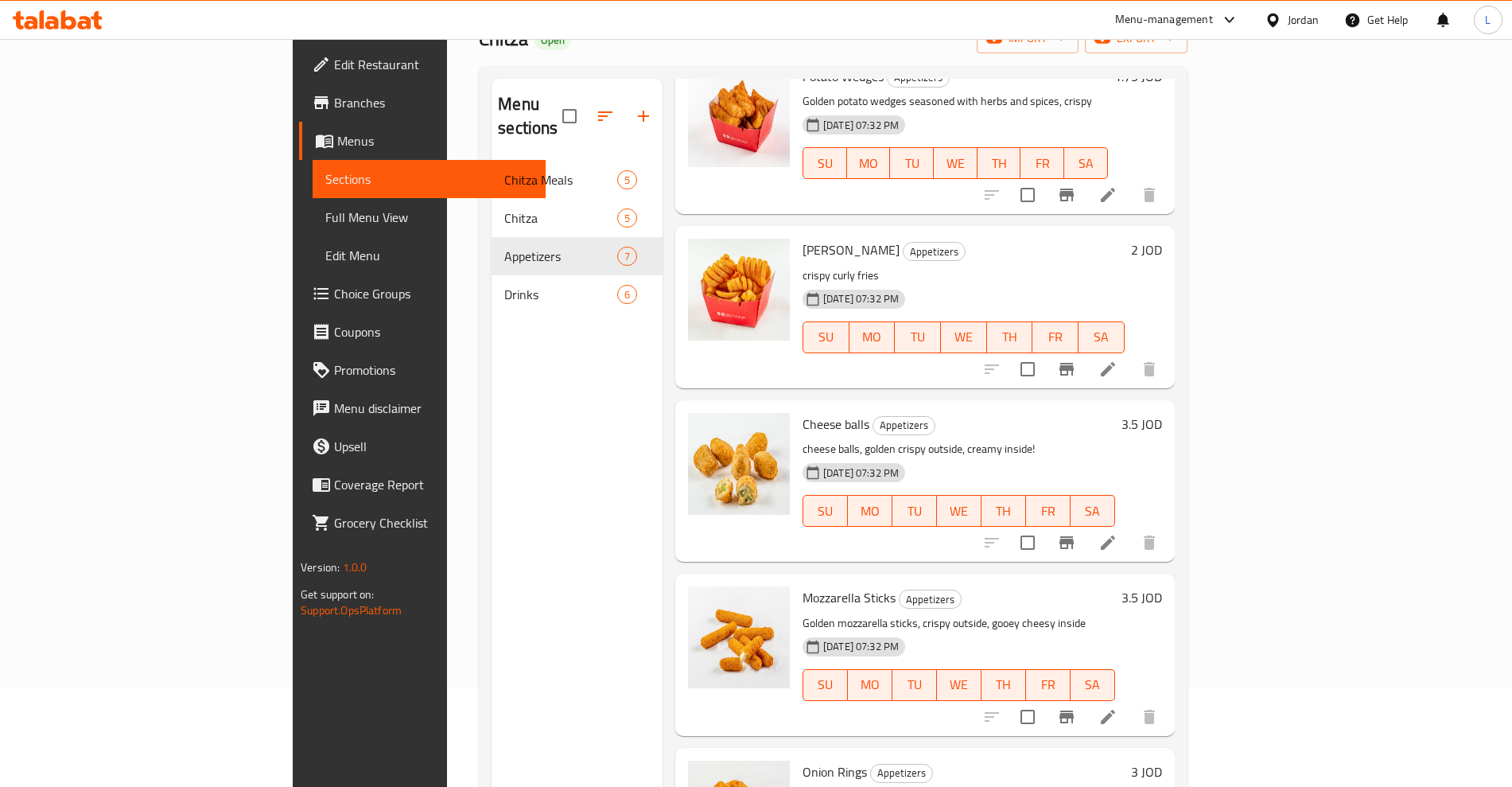
click at [803, 586] on span "Mozzarella Sticks" at bounding box center [849, 598] width 93 height 24
copy h6 "Mozzarella Sticks"
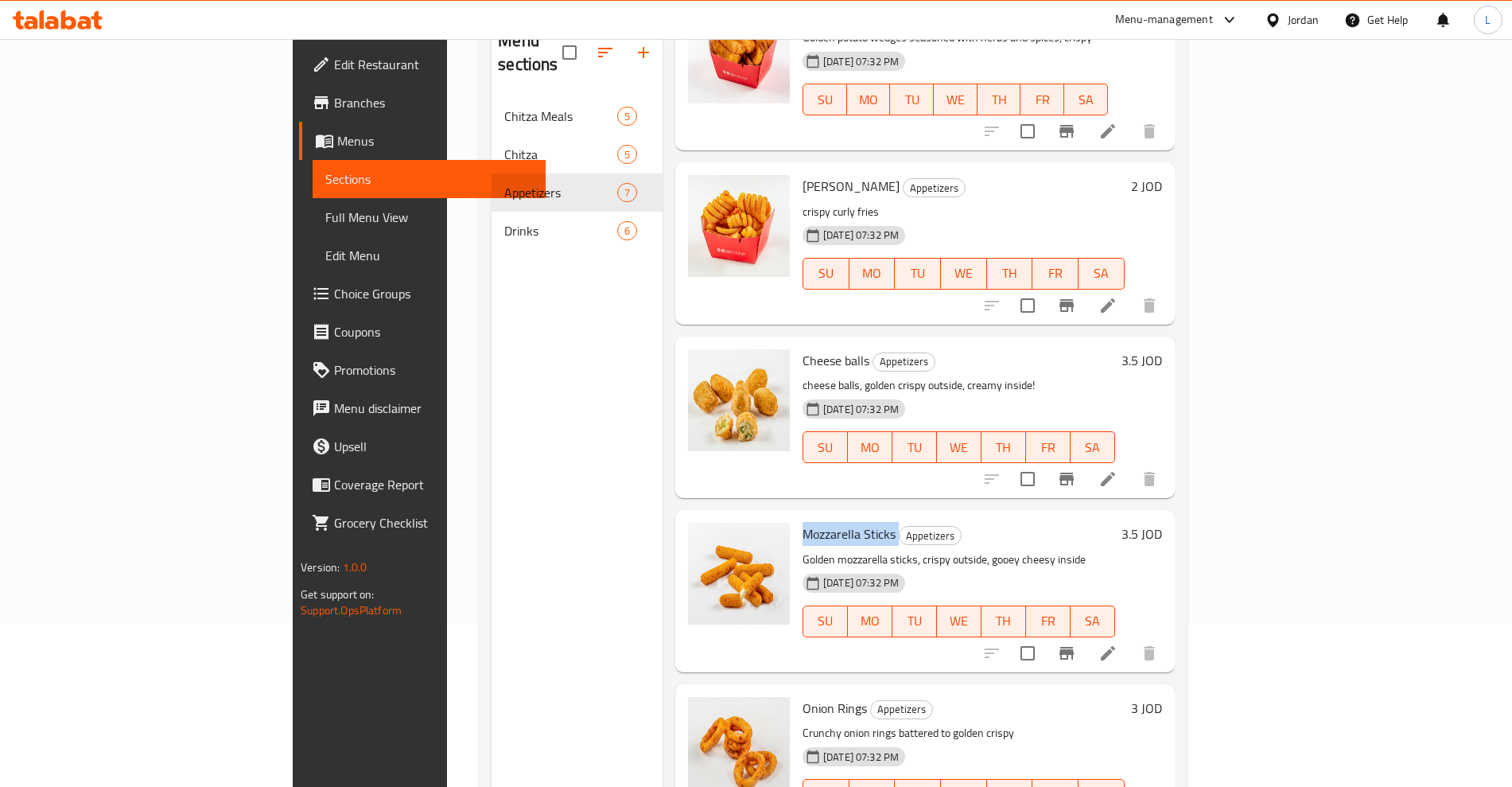
scroll to position [223, 0]
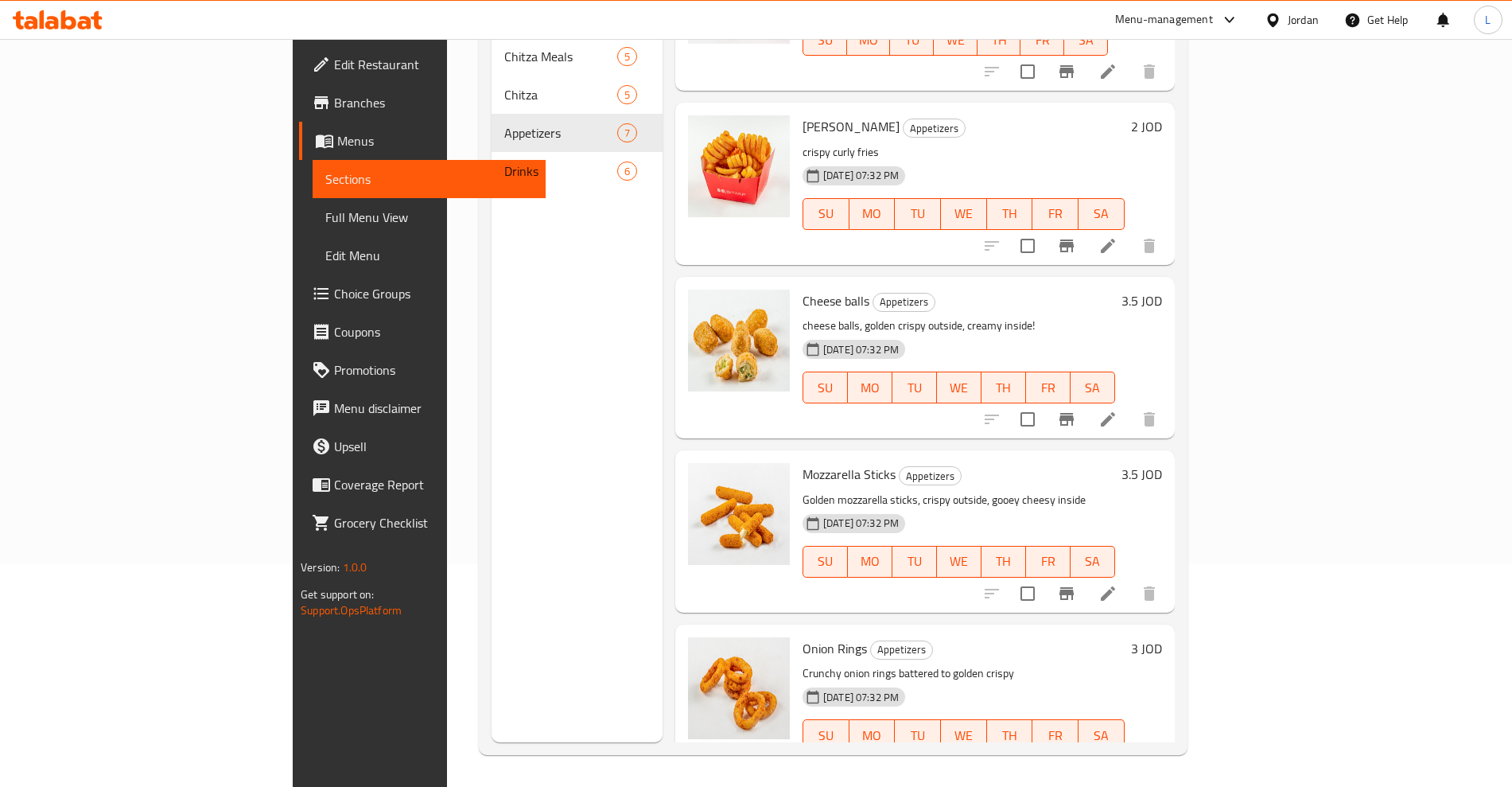
click at [803, 637] on span "Onion Rings" at bounding box center [835, 649] width 65 height 24
copy h6 "Onion Rings"
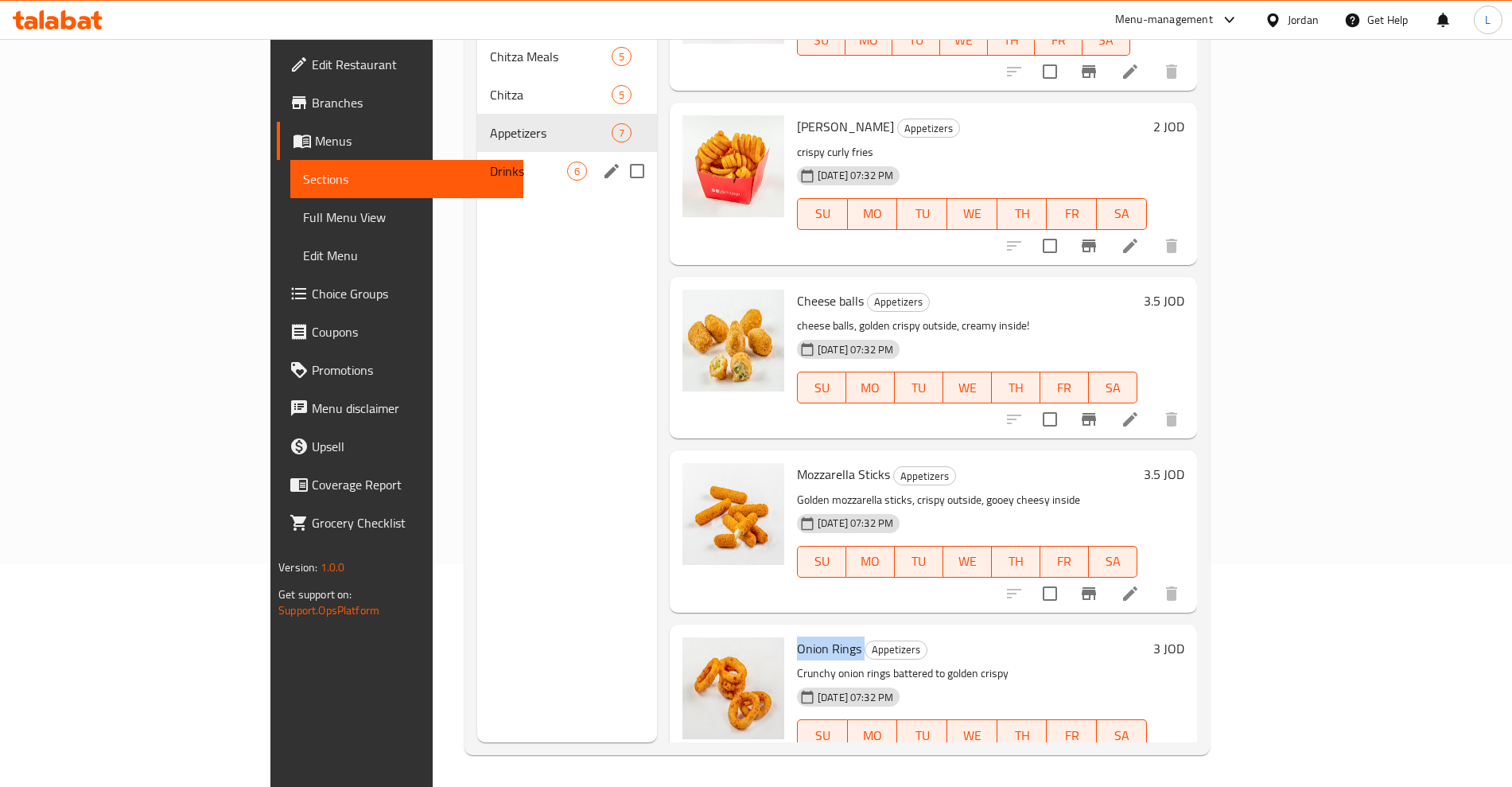
scroll to position [0, 0]
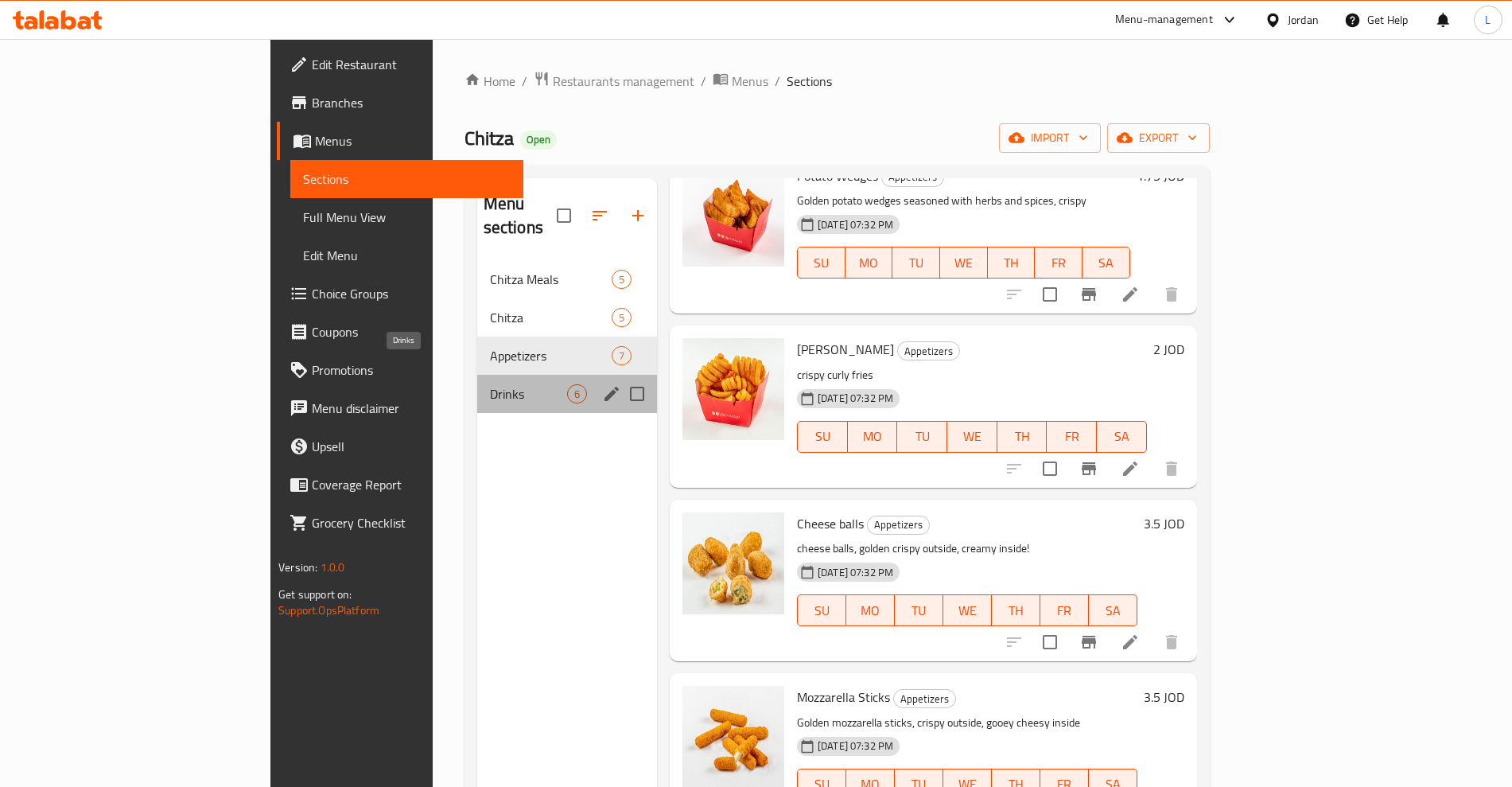
click at [490, 385] on span "Drinks" at bounding box center [528, 394] width 77 height 19
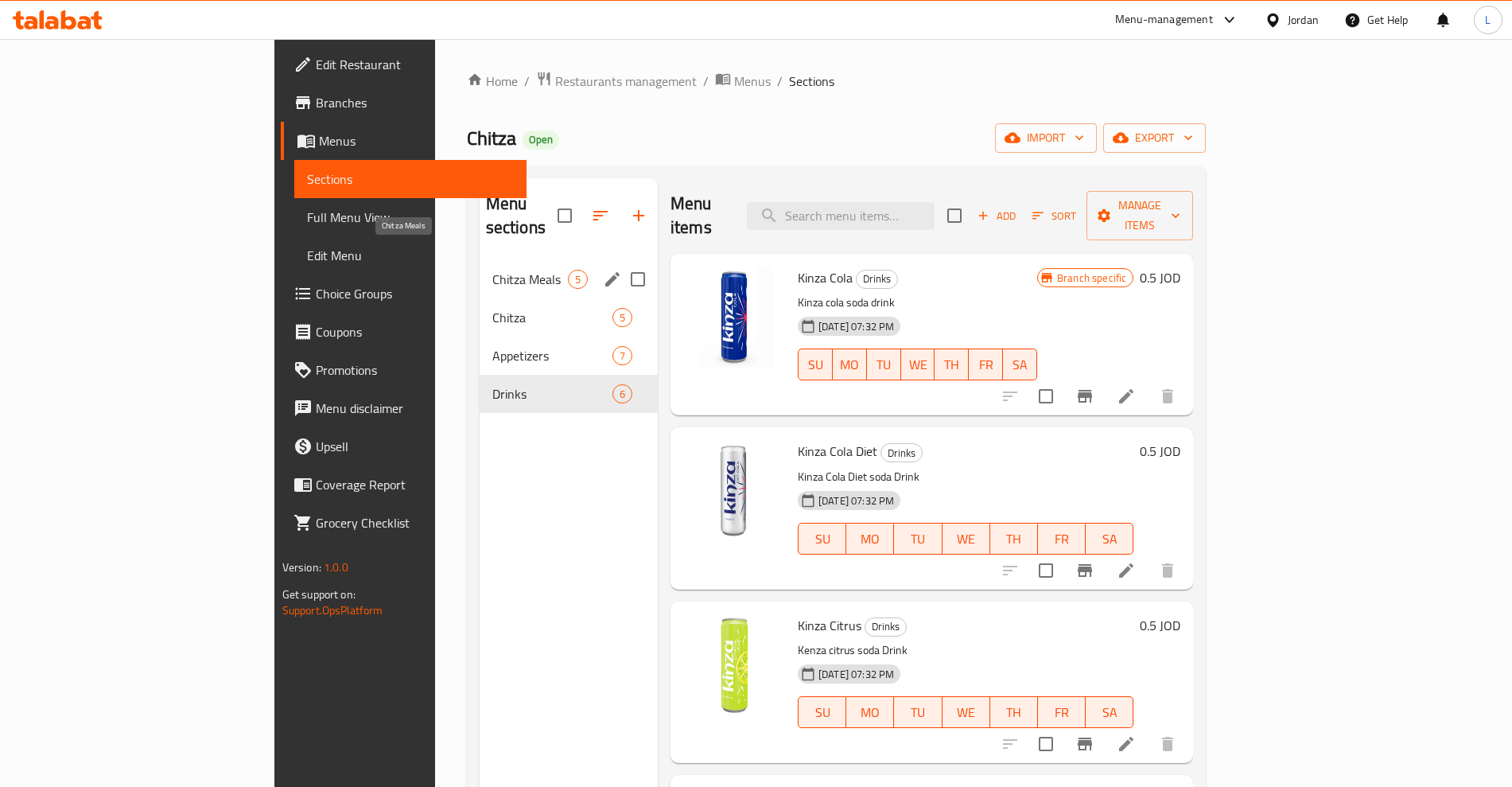
click at [492, 270] on span "Chitza Meals" at bounding box center [530, 279] width 76 height 19
